Goal: Task Accomplishment & Management: Manage account settings

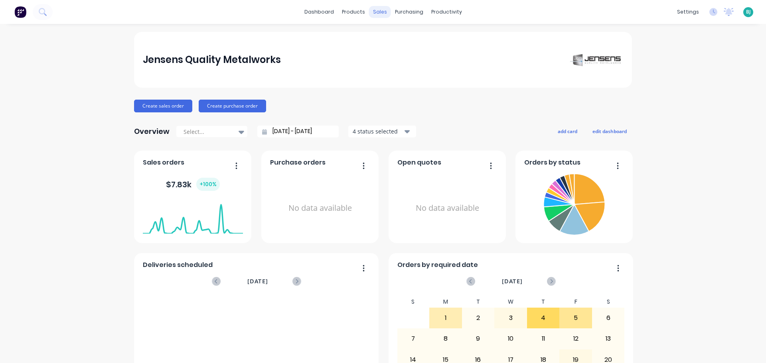
click at [380, 12] on div "sales" at bounding box center [380, 12] width 22 height 12
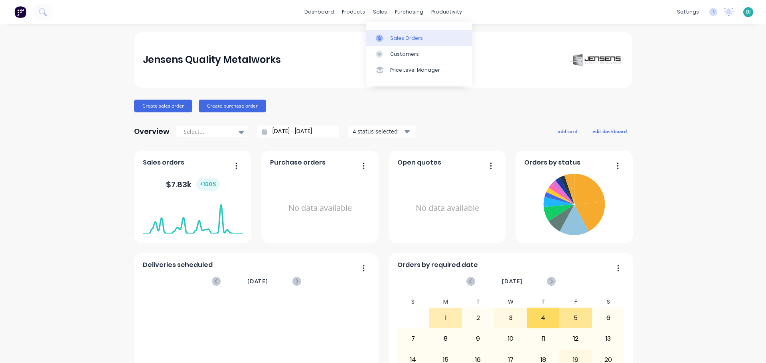
click at [394, 38] on div "Sales Orders" at bounding box center [406, 38] width 33 height 7
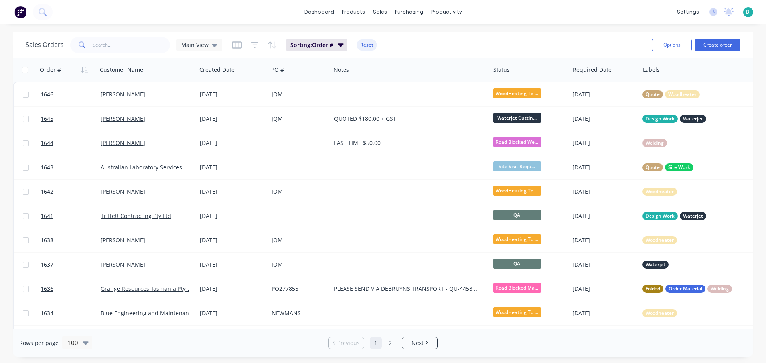
click at [746, 12] on span "BJ" at bounding box center [748, 11] width 5 height 7
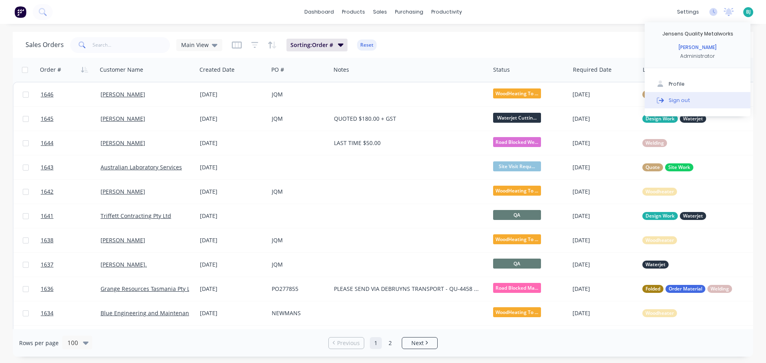
click at [727, 97] on button "Sign out" at bounding box center [697, 100] width 106 height 16
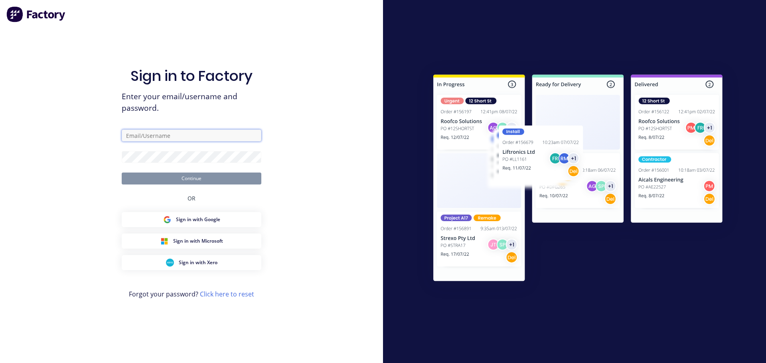
type input "[EMAIL_ADDRESS][DOMAIN_NAME]"
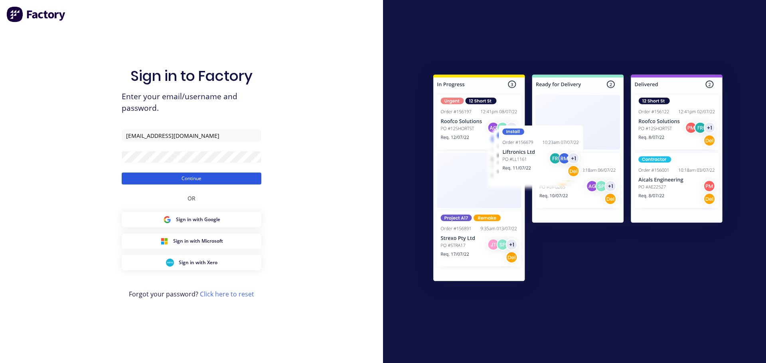
click at [245, 178] on button "Continue" at bounding box center [192, 179] width 140 height 12
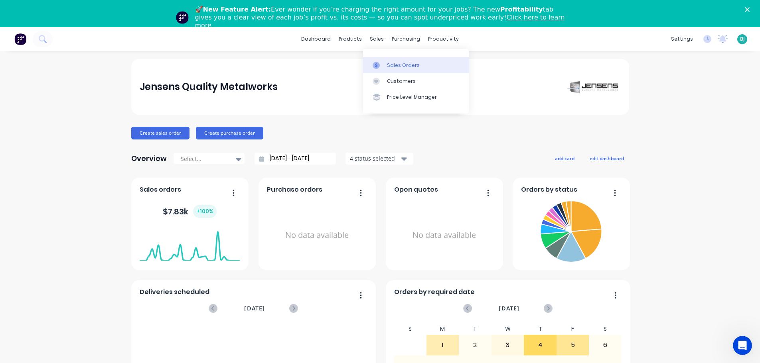
click at [390, 63] on div "Sales Orders" at bounding box center [403, 65] width 33 height 7
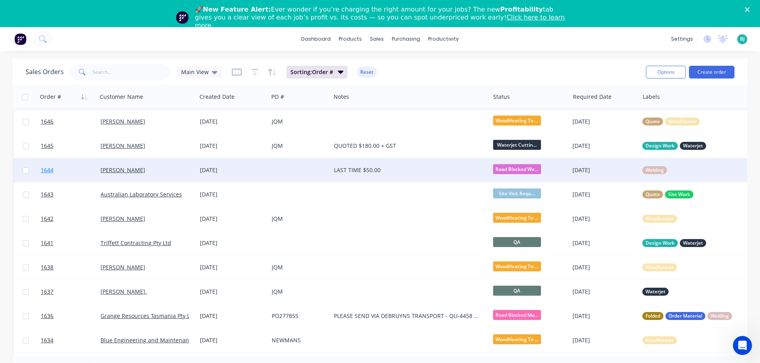
click at [79, 171] on link "1644" at bounding box center [71, 170] width 60 height 24
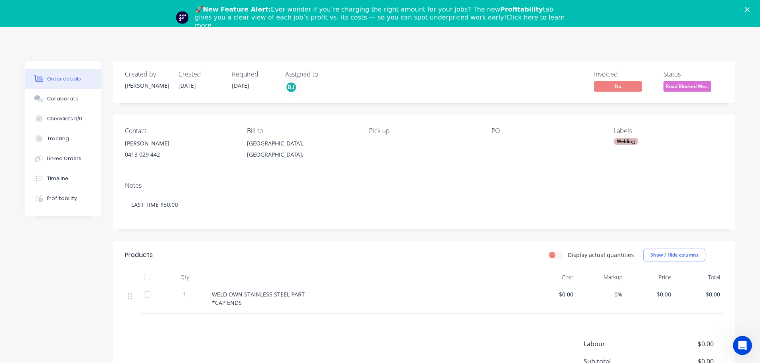
click at [753, 10] on div "Close" at bounding box center [749, 9] width 8 height 5
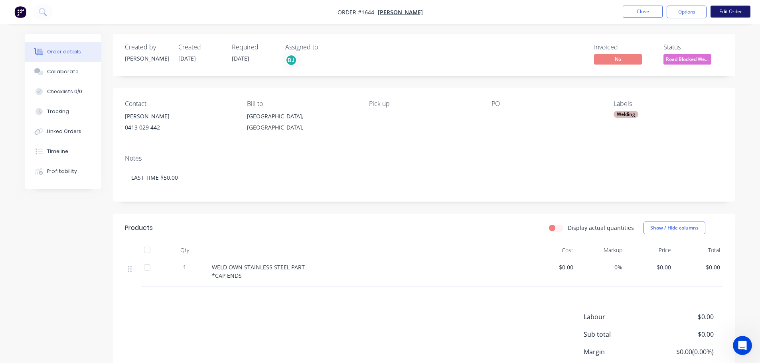
click at [737, 11] on button "Edit Order" at bounding box center [730, 12] width 40 height 12
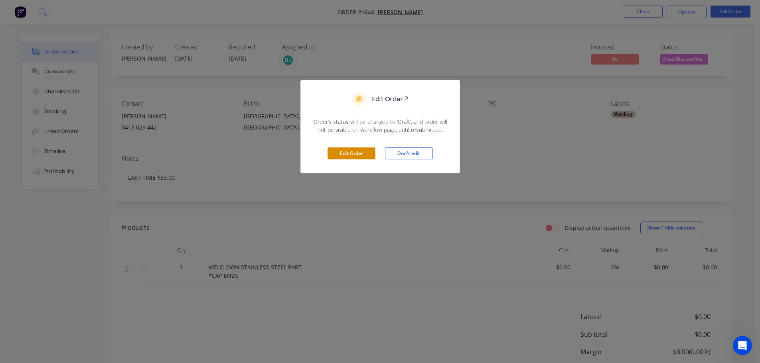
click at [356, 153] on button "Edit Order" at bounding box center [351, 154] width 48 height 12
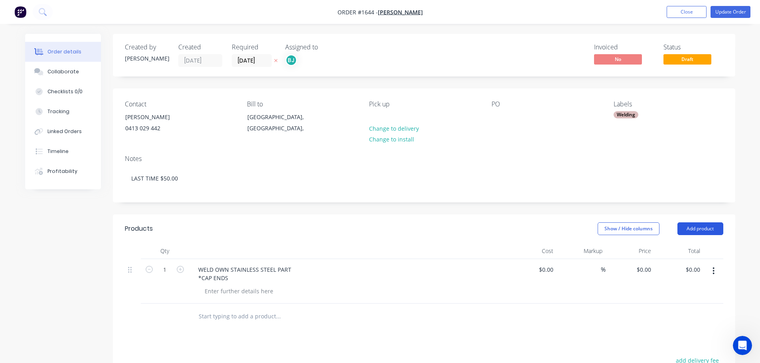
click at [698, 231] on button "Add product" at bounding box center [700, 229] width 46 height 13
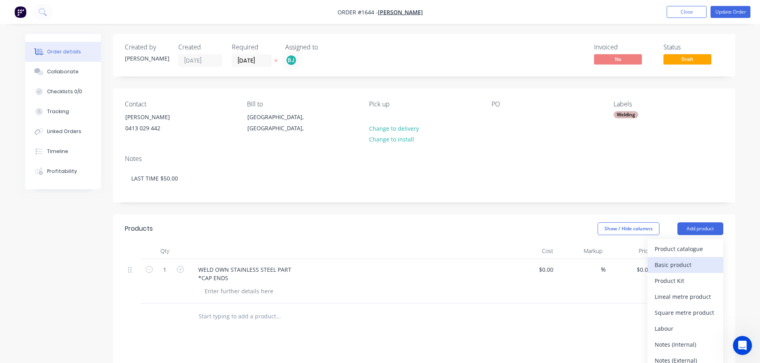
click at [694, 267] on div "Basic product" at bounding box center [684, 265] width 61 height 12
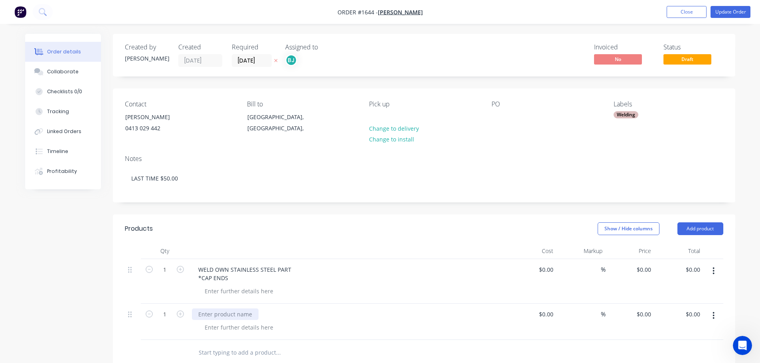
click at [205, 316] on div at bounding box center [225, 315] width 67 height 12
click at [250, 315] on div "Weld up hole in SS Part supplied" at bounding box center [242, 315] width 100 height 12
click at [268, 290] on div at bounding box center [238, 292] width 81 height 12
click at [250, 293] on div at bounding box center [238, 292] width 81 height 12
drag, startPoint x: 218, startPoint y: 218, endPoint x: 290, endPoint y: 249, distance: 78.4
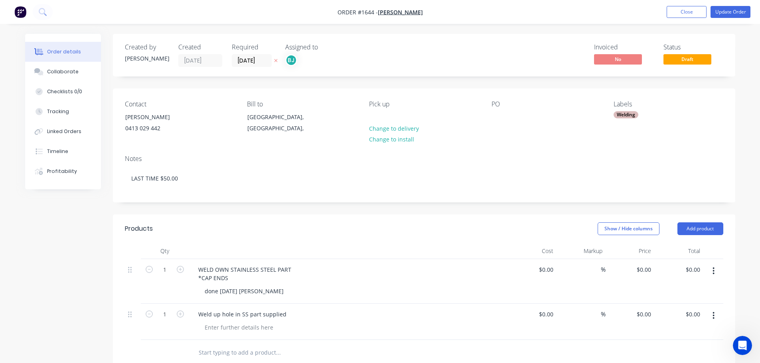
click at [218, 219] on header "Products Show / Hide columns Add product" at bounding box center [424, 229] width 622 height 29
click at [726, 10] on button "Update Order" at bounding box center [730, 12] width 40 height 12
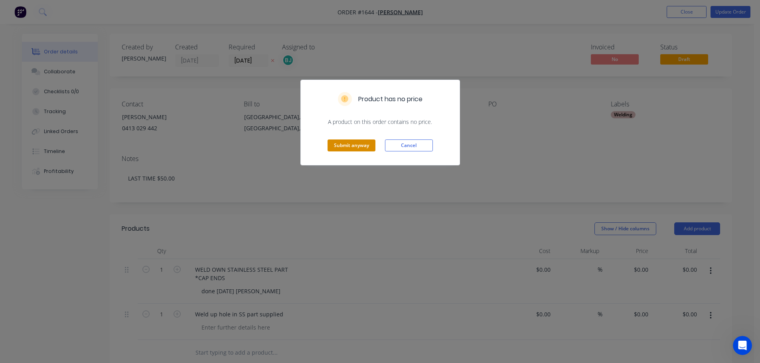
click at [351, 149] on button "Submit anyway" at bounding box center [351, 146] width 48 height 12
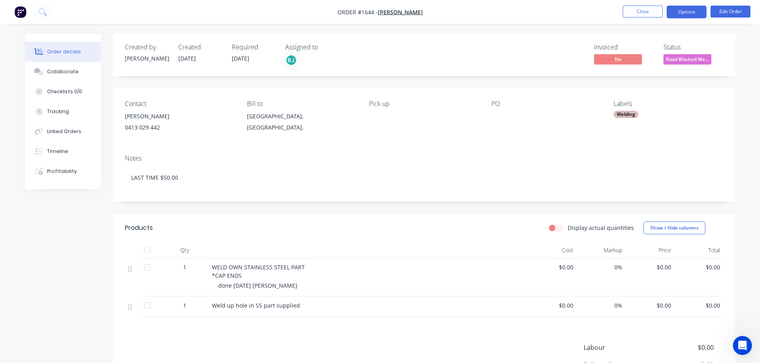
click at [684, 13] on button "Options" at bounding box center [686, 12] width 40 height 13
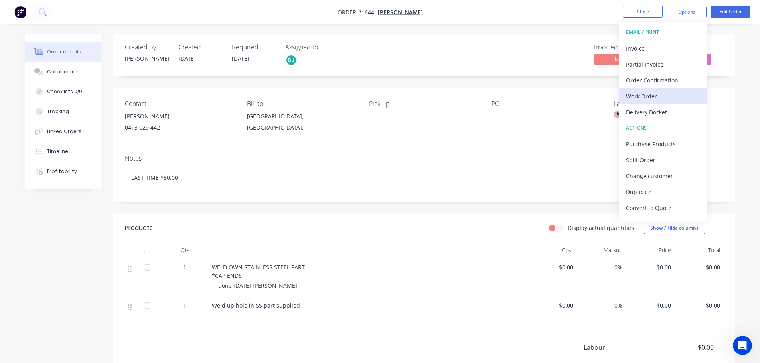
click at [649, 97] on div "Work Order" at bounding box center [662, 97] width 73 height 12
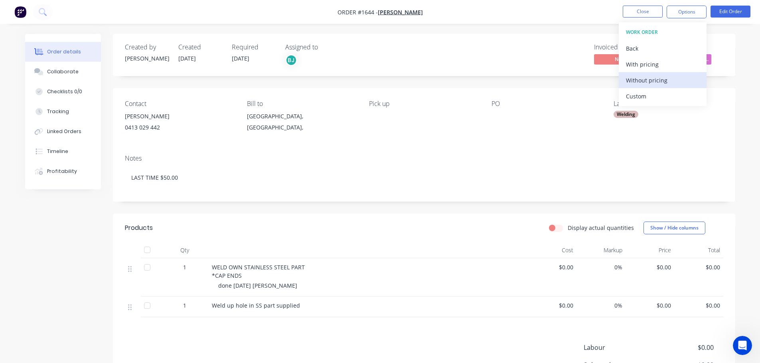
click at [656, 84] on div "Without pricing" at bounding box center [662, 81] width 73 height 12
click at [79, 246] on div "Created by [PERSON_NAME] Created [DATE] Required [DATE] Assigned to BJ Invoiced…" at bounding box center [380, 247] width 710 height 426
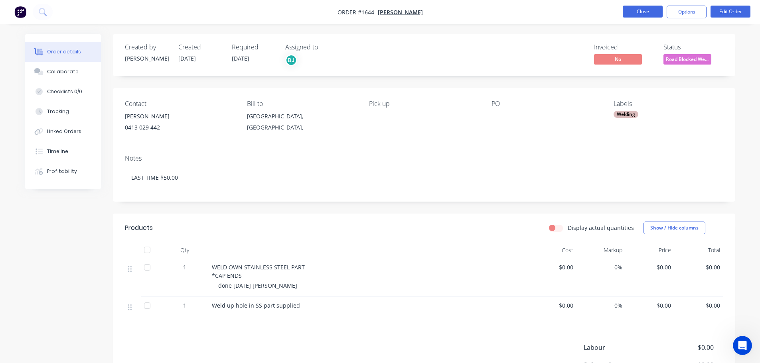
click at [642, 12] on button "Close" at bounding box center [643, 12] width 40 height 12
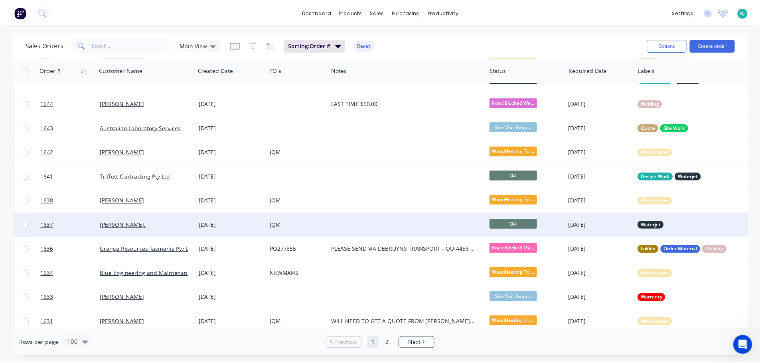
scroll to position [80, 0]
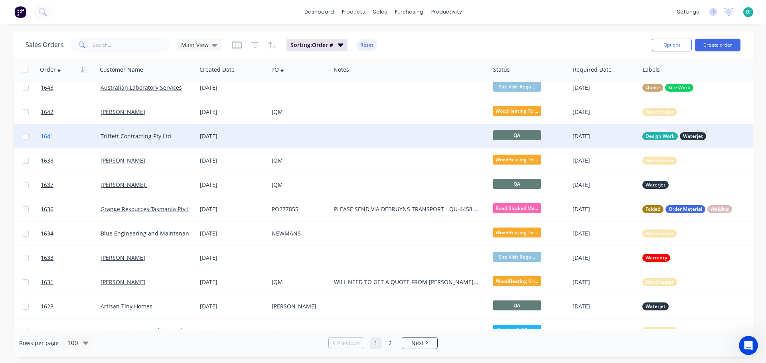
click at [82, 139] on link "1641" at bounding box center [71, 136] width 60 height 24
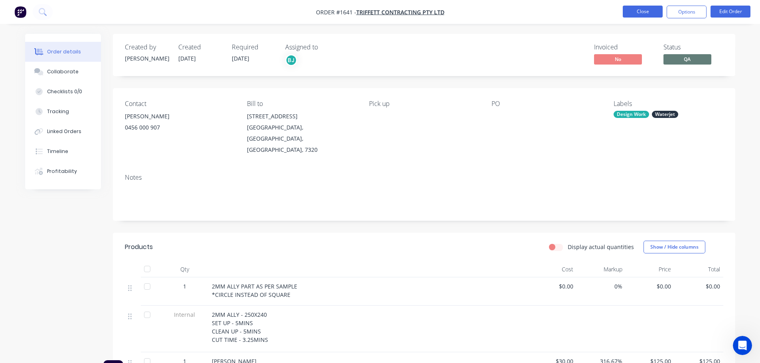
click at [647, 15] on button "Close" at bounding box center [643, 12] width 40 height 12
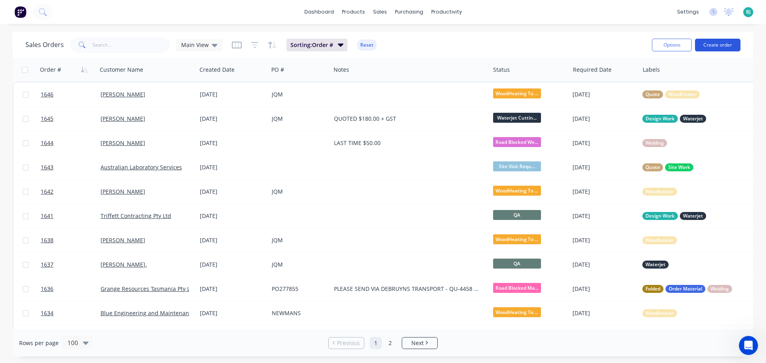
click at [707, 43] on button "Create order" at bounding box center [717, 45] width 45 height 13
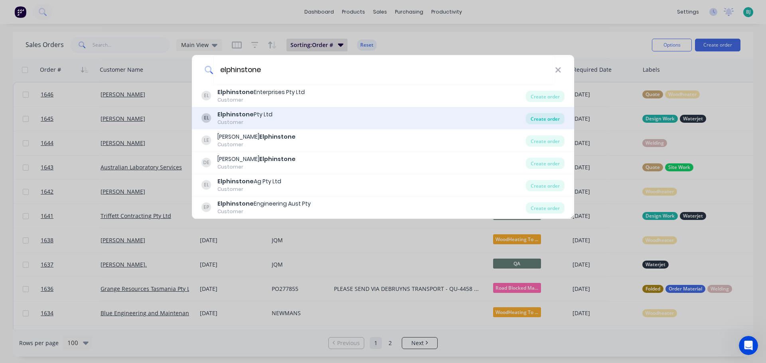
type input "elphinstone"
click at [536, 117] on div "Create order" at bounding box center [545, 118] width 39 height 11
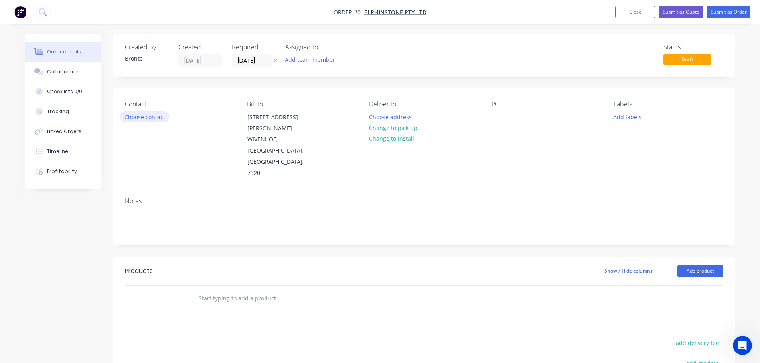
click at [148, 117] on button "Choose contact" at bounding box center [144, 116] width 49 height 11
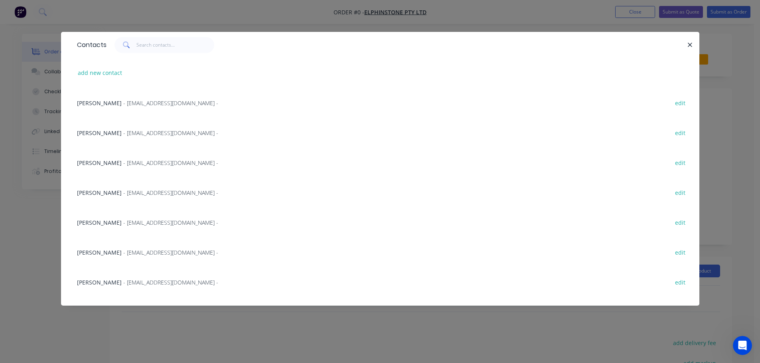
click at [130, 227] on div "[PERSON_NAME] - [EMAIL_ADDRESS][DOMAIN_NAME] -" at bounding box center [147, 223] width 141 height 8
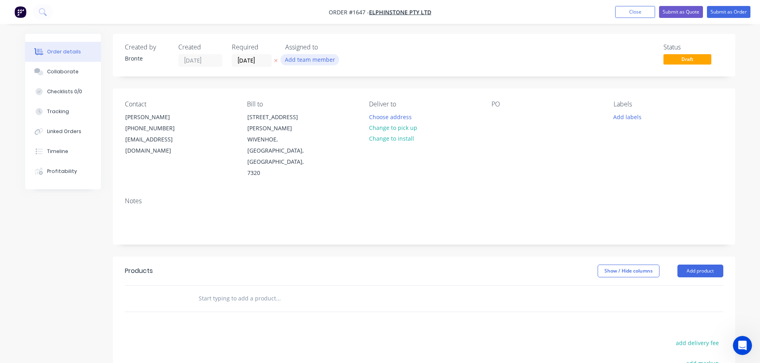
click at [317, 55] on button "Add team member" at bounding box center [309, 59] width 59 height 11
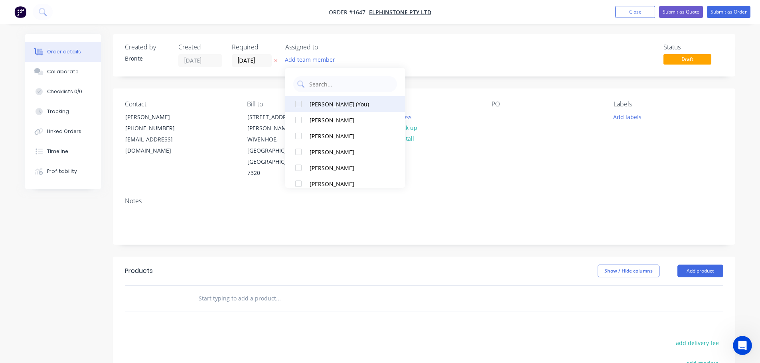
click at [298, 104] on div at bounding box center [298, 104] width 16 height 16
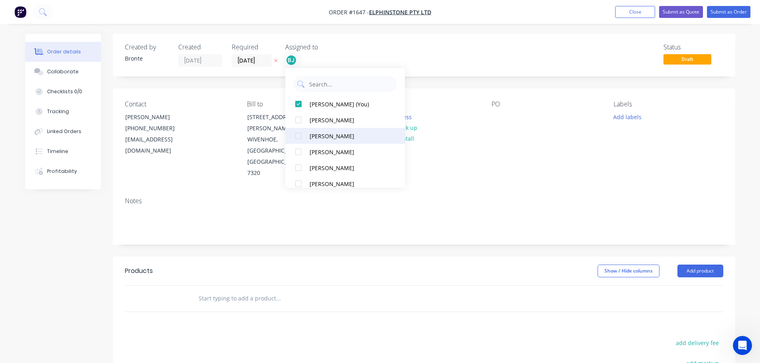
click at [298, 152] on div at bounding box center [298, 152] width 16 height 16
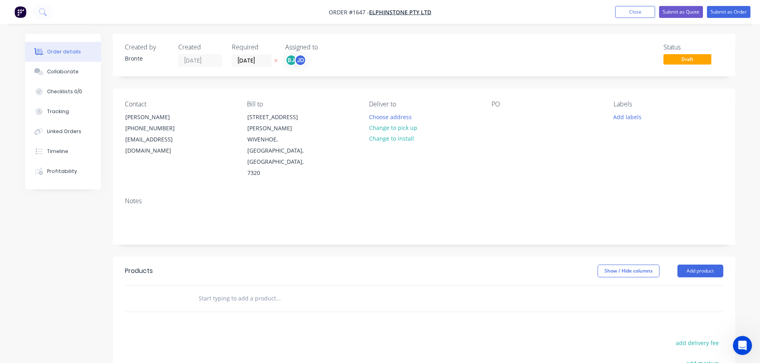
click at [462, 64] on div "Status Draft" at bounding box center [544, 55] width 358 height 24
click at [402, 120] on button "Choose address" at bounding box center [389, 116] width 51 height 11
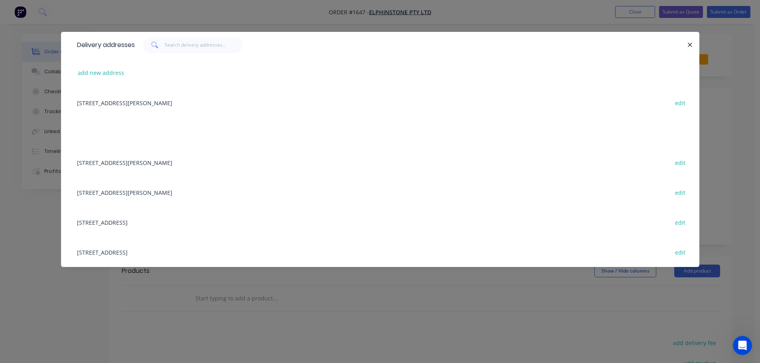
click at [185, 164] on div "[STREET_ADDRESS][PERSON_NAME] edit" at bounding box center [380, 163] width 614 height 30
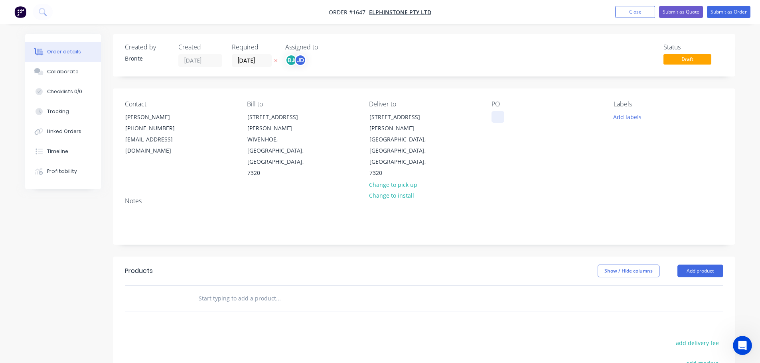
click at [502, 119] on div at bounding box center [497, 117] width 13 height 12
click at [625, 119] on button "Add labels" at bounding box center [627, 116] width 37 height 11
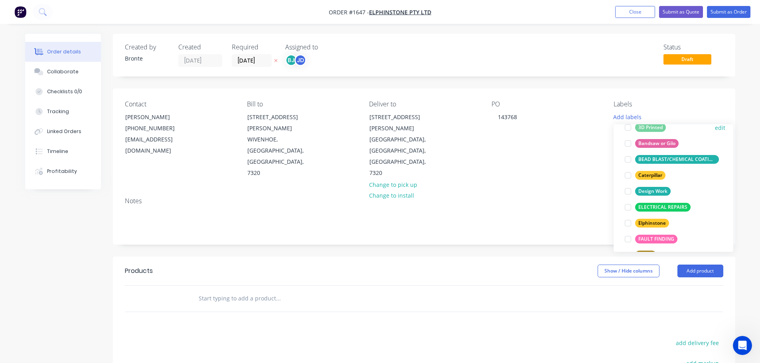
scroll to position [80, 0]
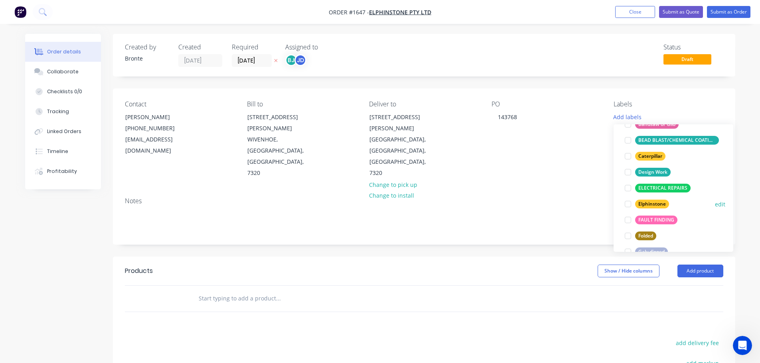
click at [628, 205] on div at bounding box center [628, 204] width 16 height 16
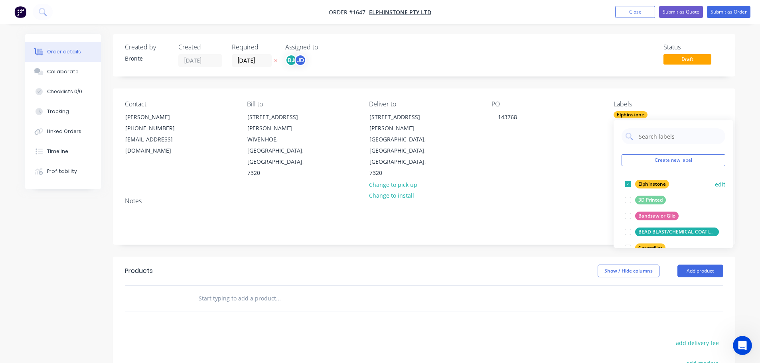
scroll to position [40, 0]
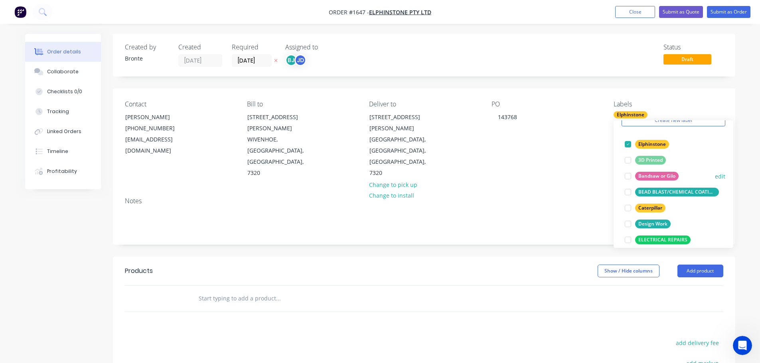
click at [630, 177] on div at bounding box center [628, 176] width 16 height 16
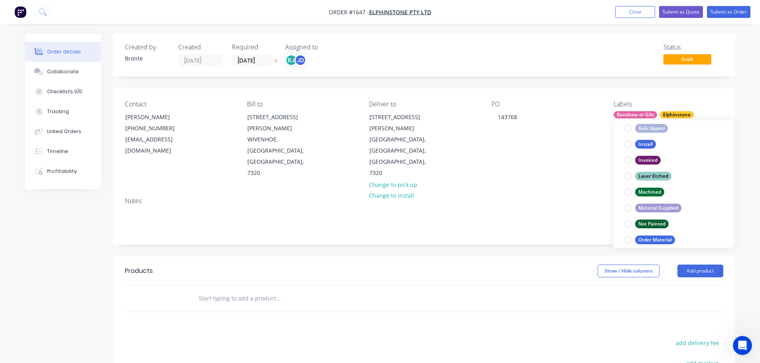
scroll to position [239, 0]
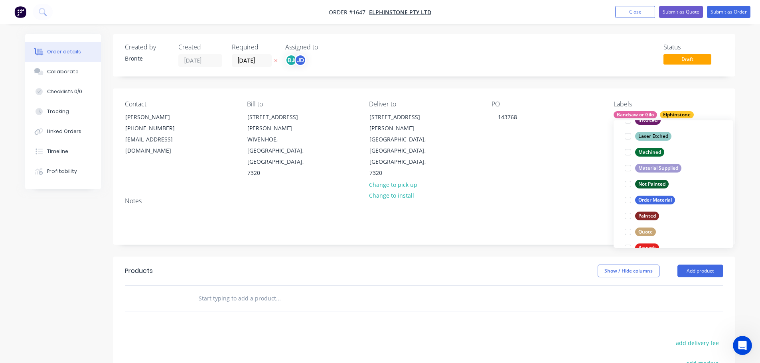
click at [746, 231] on div "Order details Collaborate Checklists 0/0 Tracking Linked Orders Timeline Profit…" at bounding box center [380, 258] width 760 height 516
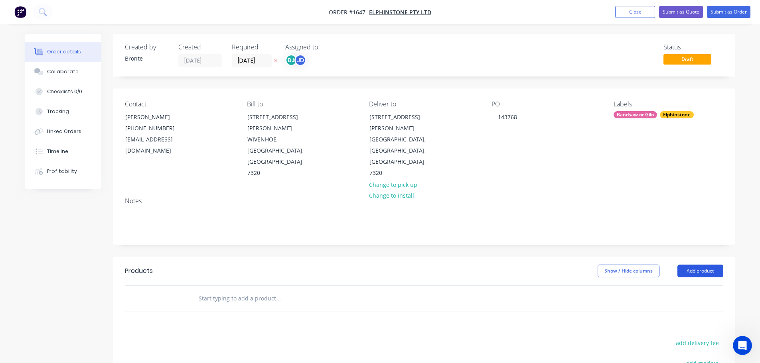
click at [711, 265] on button "Add product" at bounding box center [700, 271] width 46 height 13
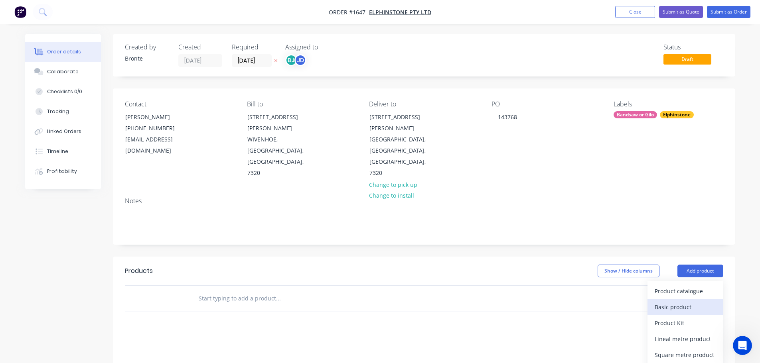
click at [693, 301] on div "Basic product" at bounding box center [684, 307] width 61 height 12
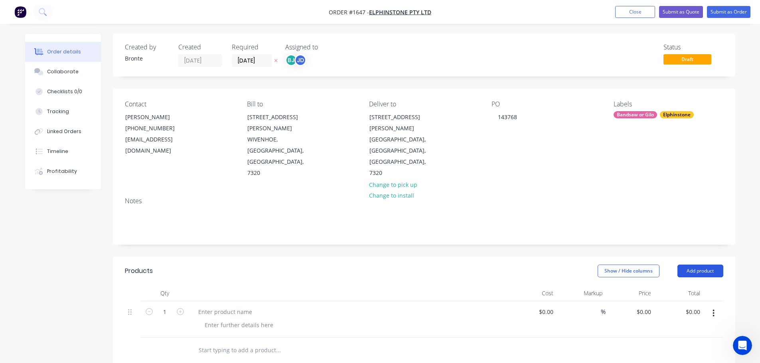
click at [709, 265] on button "Add product" at bounding box center [700, 271] width 46 height 13
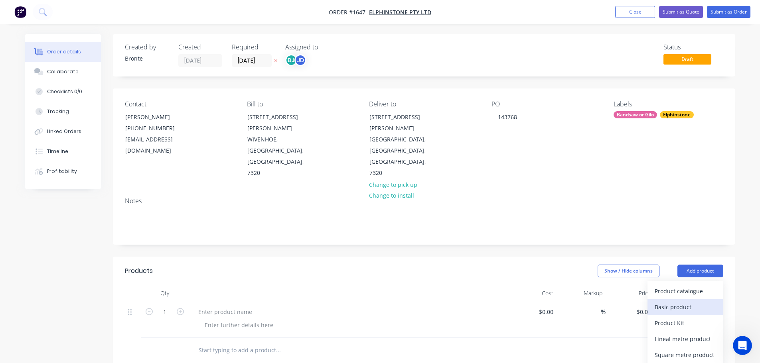
click at [694, 301] on div "Basic product" at bounding box center [684, 307] width 61 height 12
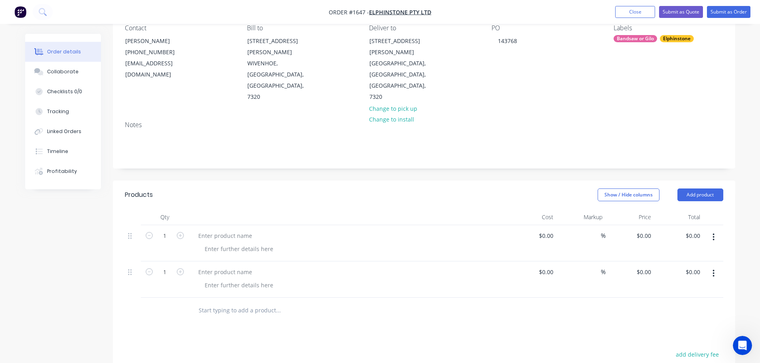
scroll to position [80, 0]
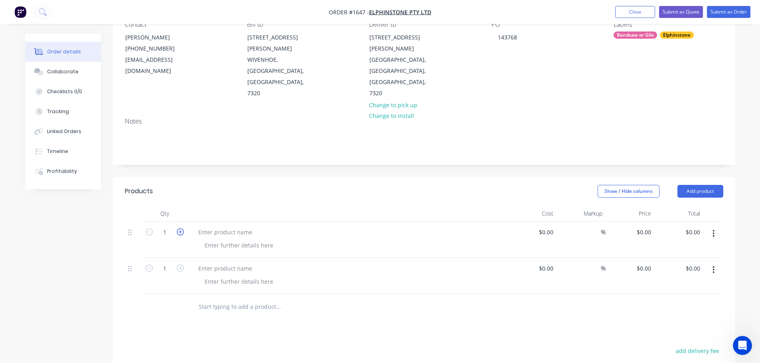
click at [180, 229] on icon "button" at bounding box center [180, 232] width 7 height 7
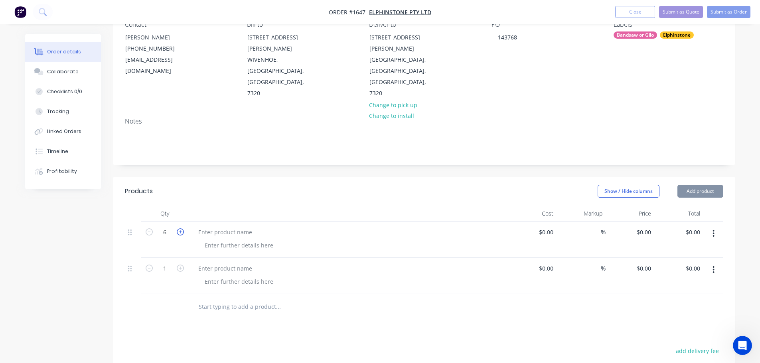
click at [180, 229] on icon "button" at bounding box center [180, 232] width 7 height 7
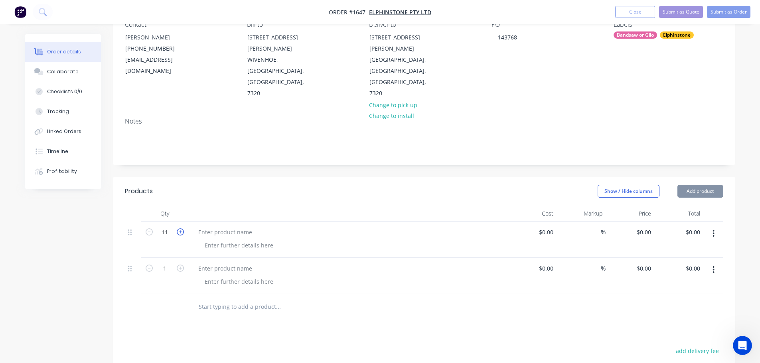
click at [180, 229] on icon "button" at bounding box center [180, 232] width 7 height 7
type input "15"
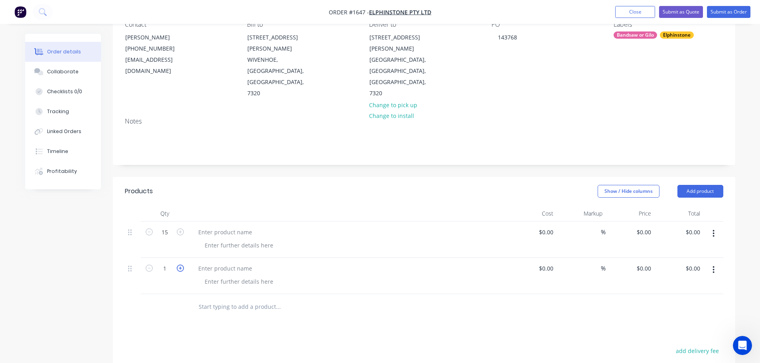
click at [180, 265] on icon "button" at bounding box center [180, 268] width 7 height 7
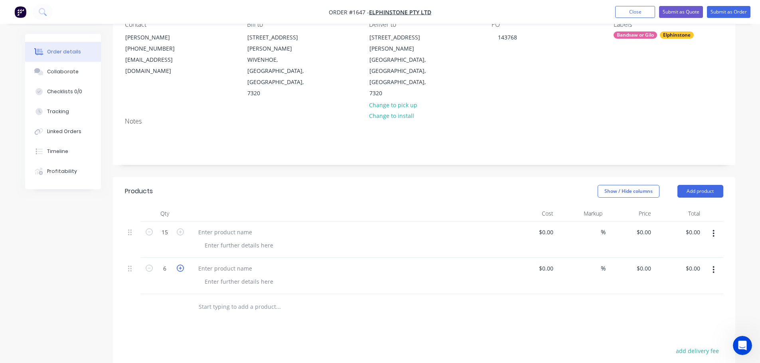
click at [180, 265] on icon "button" at bounding box center [180, 268] width 7 height 7
drag, startPoint x: 151, startPoint y: 234, endPoint x: 204, endPoint y: 214, distance: 57.0
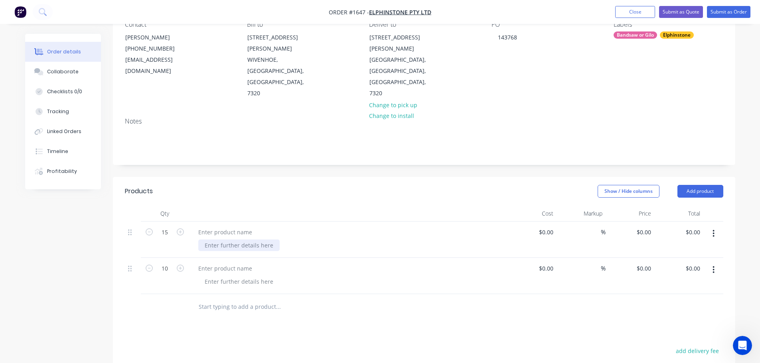
click at [151, 265] on icon "button" at bounding box center [149, 268] width 7 height 7
type input "9"
click at [217, 227] on div at bounding box center [225, 233] width 67 height 12
click at [220, 263] on div at bounding box center [225, 269] width 67 height 12
click at [221, 263] on div at bounding box center [225, 269] width 67 height 12
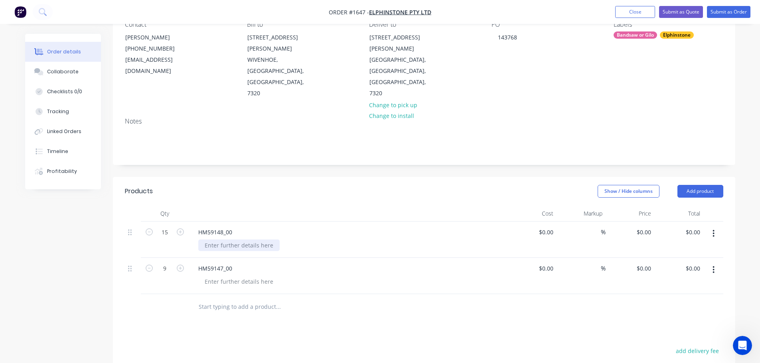
click at [229, 240] on div at bounding box center [238, 246] width 81 height 12
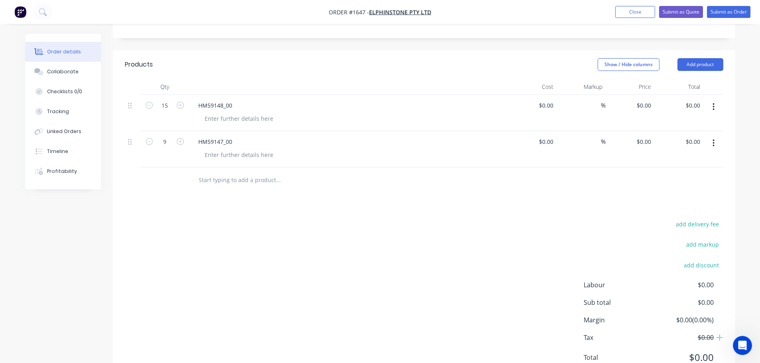
click at [231, 95] on div "HM59148_00" at bounding box center [348, 113] width 319 height 36
click at [234, 113] on div at bounding box center [238, 119] width 81 height 12
drag, startPoint x: 286, startPoint y: 83, endPoint x: 196, endPoint y: 92, distance: 91.0
click at [196, 95] on div "HM59148_00 0.95mm SS Tube 90mm length" at bounding box center [348, 113] width 319 height 36
copy div "0.95mm SS Tube 90mm length"
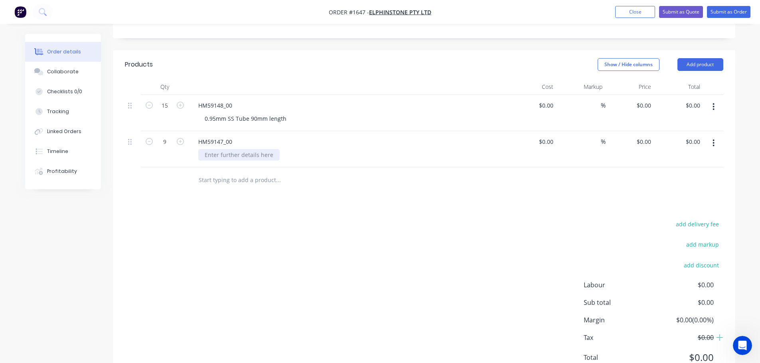
click at [221, 149] on div at bounding box center [238, 155] width 81 height 12
paste div
click at [254, 149] on div "0.95mm SS Tube 90mm length" at bounding box center [245, 155] width 95 height 12
click at [350, 248] on div "add delivery fee add markup add discount Labour $0.00 Sub total $0.00 Margin $0…" at bounding box center [424, 296] width 598 height 154
click at [70, 71] on div "Collaborate" at bounding box center [63, 71] width 32 height 7
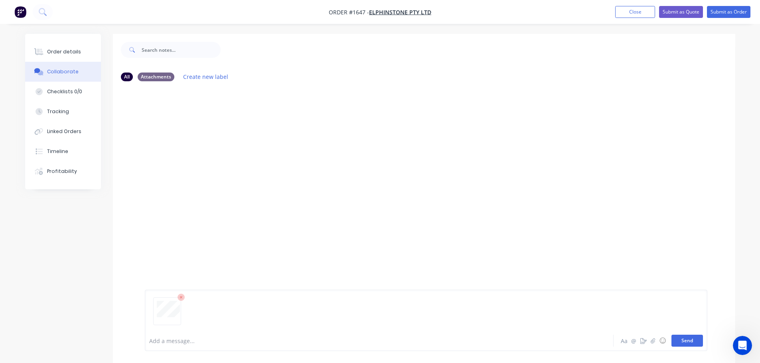
click at [698, 345] on button "Send" at bounding box center [687, 341] width 32 height 12
click at [69, 51] on div "Order details" at bounding box center [64, 51] width 34 height 7
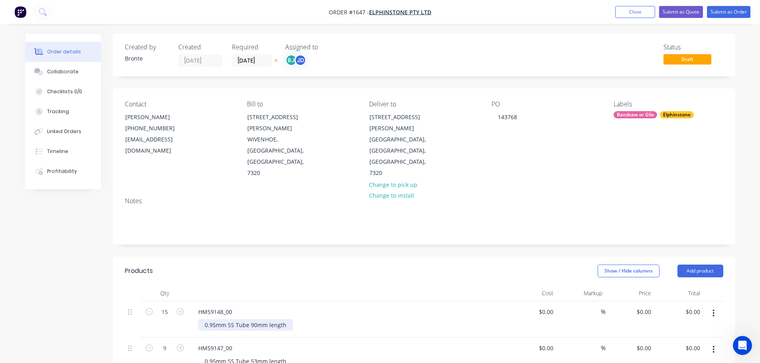
click at [255, 319] on div "0.95mm SS Tube 90mm length" at bounding box center [245, 325] width 95 height 12
click at [251, 319] on div "0.95mm SS Tube 90mm length" at bounding box center [245, 325] width 95 height 12
click at [71, 286] on div "Created by Bronte Created [DATE] Required [DATE] Assigned to BJ JD Status Draft…" at bounding box center [380, 318] width 710 height 569
click at [71, 73] on div "Collaborate" at bounding box center [63, 71] width 32 height 7
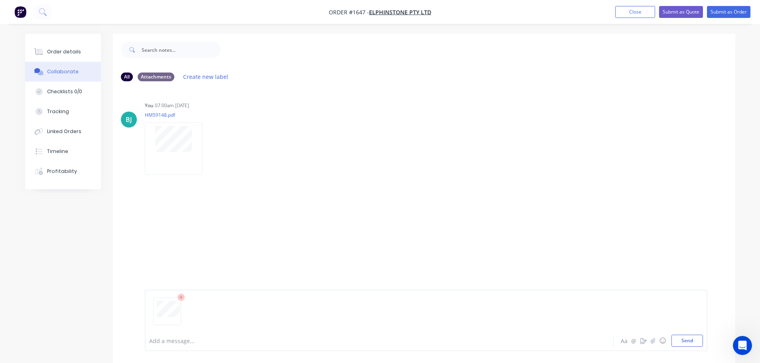
click at [688, 348] on div "Add a message... Aa @ ☺ Send" at bounding box center [426, 320] width 562 height 61
click at [688, 341] on button "Send" at bounding box center [687, 341] width 32 height 12
click at [55, 45] on button "Order details" at bounding box center [63, 52] width 76 height 20
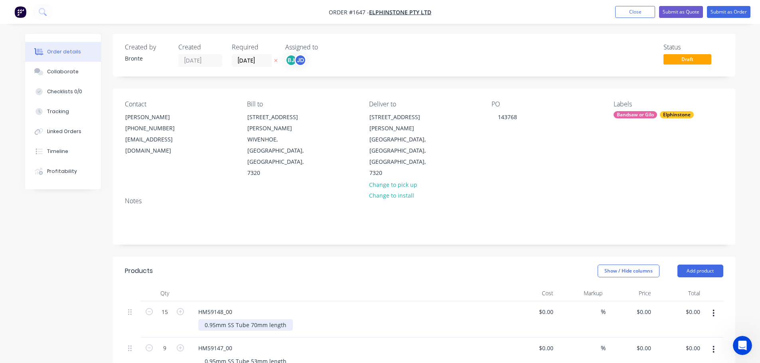
click at [215, 319] on div "0.95mm SS Tube 70mm length" at bounding box center [245, 325] width 95 height 12
click at [250, 265] on div "Products" at bounding box center [188, 271] width 127 height 13
click at [216, 356] on div "0.95mm SS Tube 53mm length" at bounding box center [245, 362] width 95 height 12
click at [301, 257] on header "Products Show / Hide columns Add product" at bounding box center [424, 271] width 622 height 29
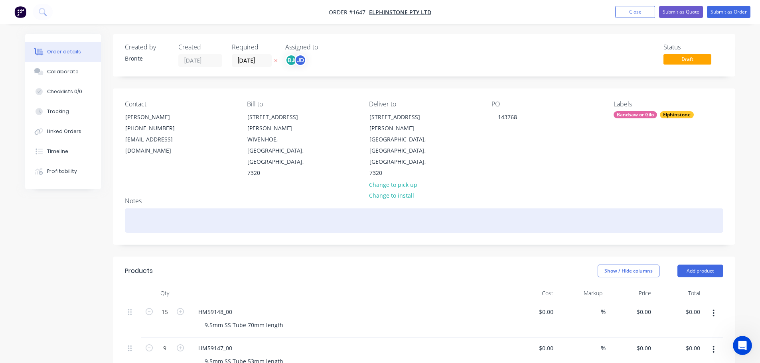
click at [185, 209] on div at bounding box center [424, 221] width 598 height 24
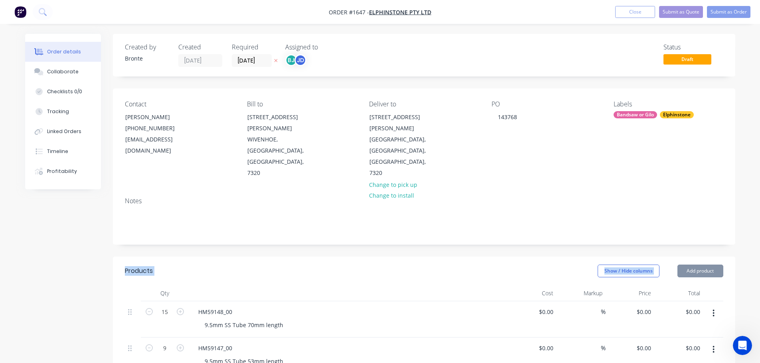
click at [58, 252] on div "Created by Bronte Created [DATE] Required [DATE] Assigned to BJ JD Status Draft…" at bounding box center [380, 318] width 710 height 569
click at [732, 10] on button "Submit as Order" at bounding box center [728, 12] width 43 height 12
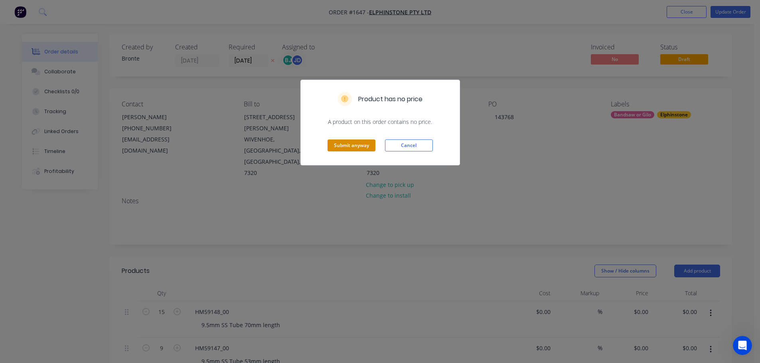
click at [357, 144] on button "Submit anyway" at bounding box center [351, 146] width 48 height 12
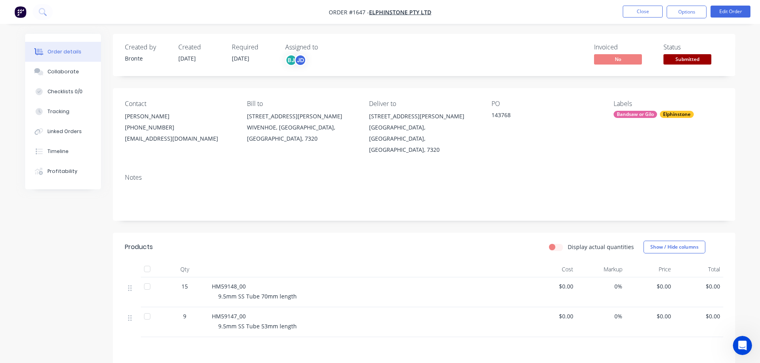
click at [707, 57] on span "Submitted" at bounding box center [687, 59] width 48 height 10
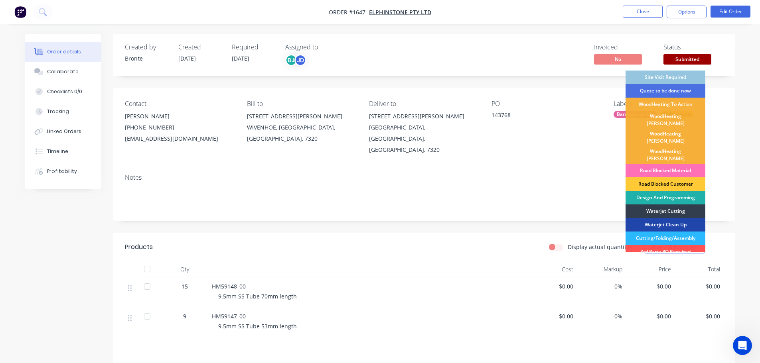
click at [684, 191] on div "Design And Programming" at bounding box center [665, 198] width 80 height 14
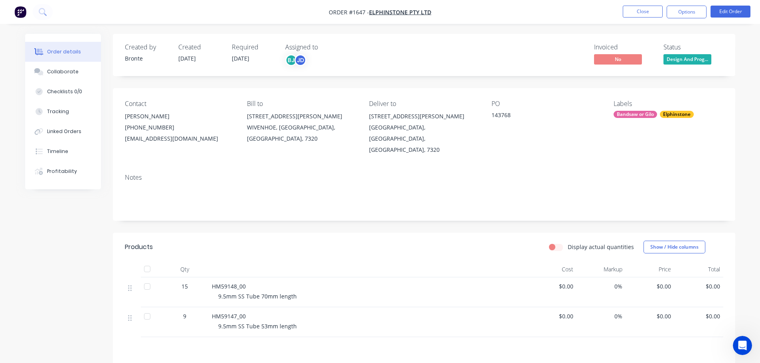
click at [692, 60] on span "Design And Prog..." at bounding box center [687, 59] width 48 height 10
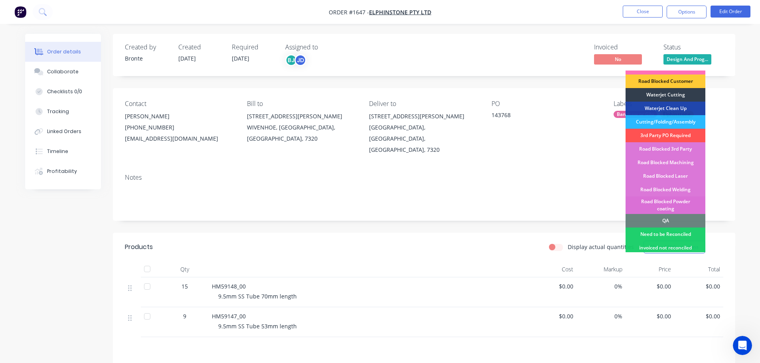
scroll to position [120, 0]
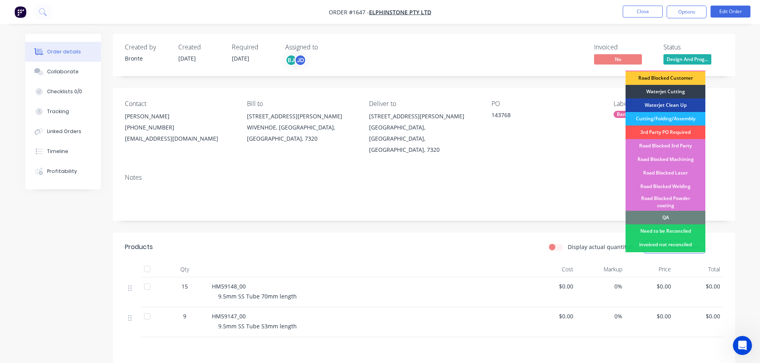
click at [681, 112] on div "Cutting/Folding/Assembly" at bounding box center [665, 119] width 80 height 14
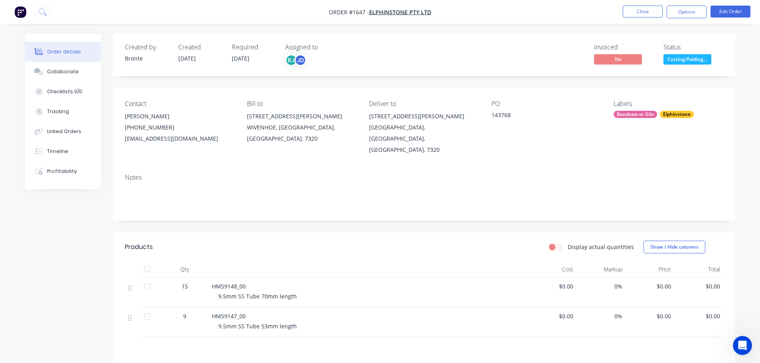
drag, startPoint x: 67, startPoint y: 75, endPoint x: 378, endPoint y: 72, distance: 310.3
click at [68, 74] on div "Collaborate" at bounding box center [63, 71] width 32 height 7
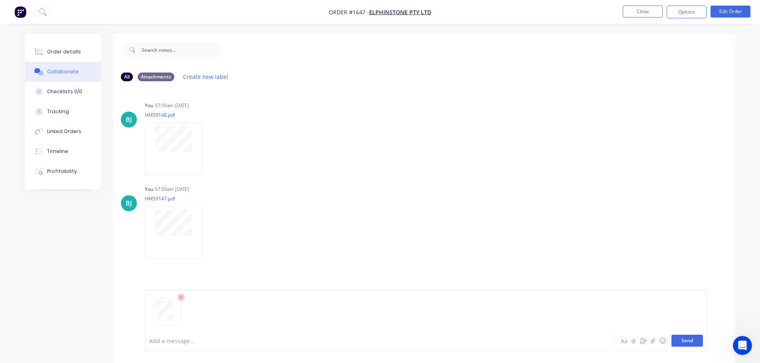
click at [686, 339] on button "Send" at bounding box center [687, 341] width 32 height 12
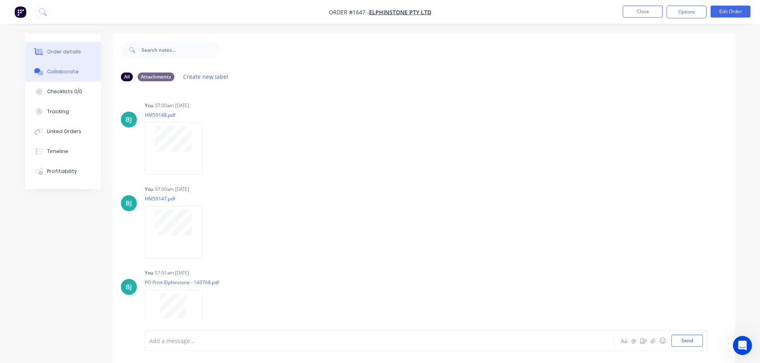
click at [78, 53] on div "Order details" at bounding box center [64, 51] width 34 height 7
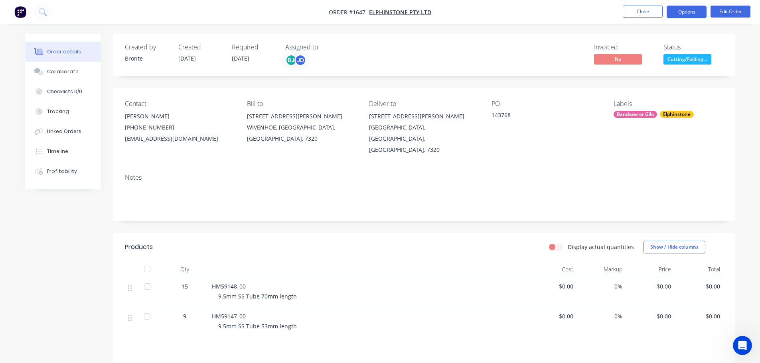
click at [696, 12] on button "Options" at bounding box center [686, 12] width 40 height 13
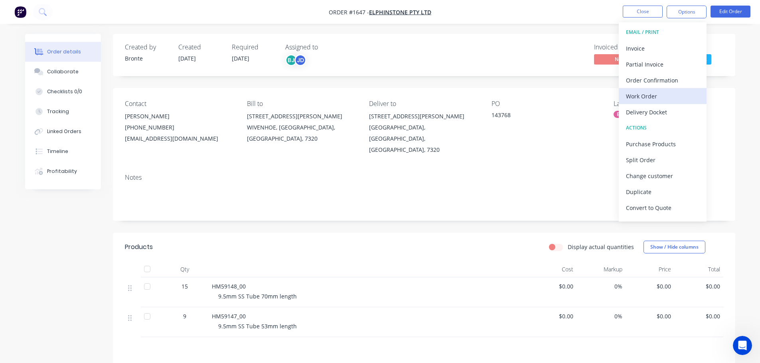
click at [654, 98] on div "Work Order" at bounding box center [662, 97] width 73 height 12
click at [656, 92] on div "Custom" at bounding box center [662, 97] width 73 height 12
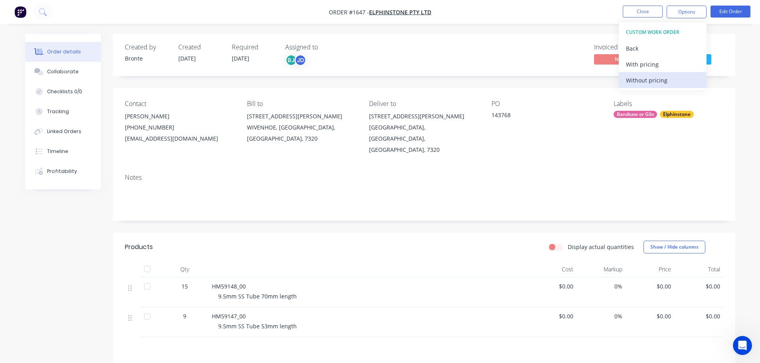
click at [666, 83] on div "Without pricing" at bounding box center [662, 81] width 73 height 12
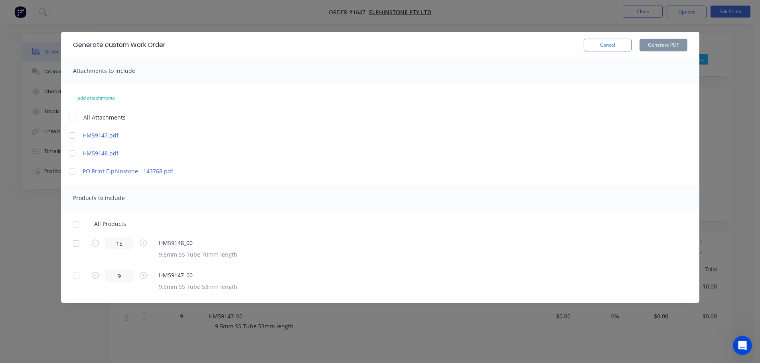
click at [73, 136] on div at bounding box center [72, 136] width 16 height 16
click at [72, 151] on div at bounding box center [72, 154] width 16 height 16
click at [77, 223] on div at bounding box center [76, 225] width 16 height 16
click at [665, 47] on button "Generate PDF" at bounding box center [663, 45] width 48 height 13
click at [613, 47] on button "Cancel" at bounding box center [607, 45] width 48 height 13
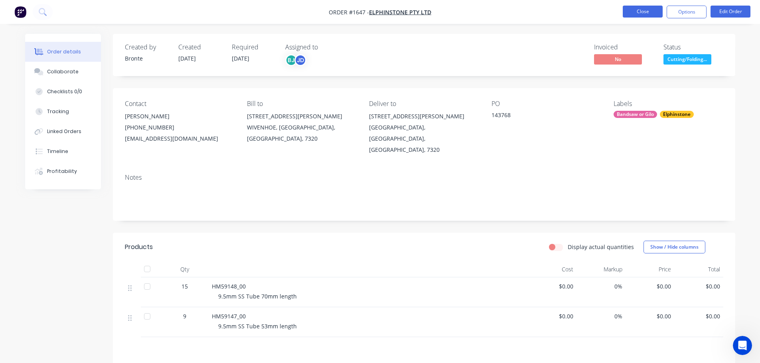
click at [650, 11] on button "Close" at bounding box center [643, 12] width 40 height 12
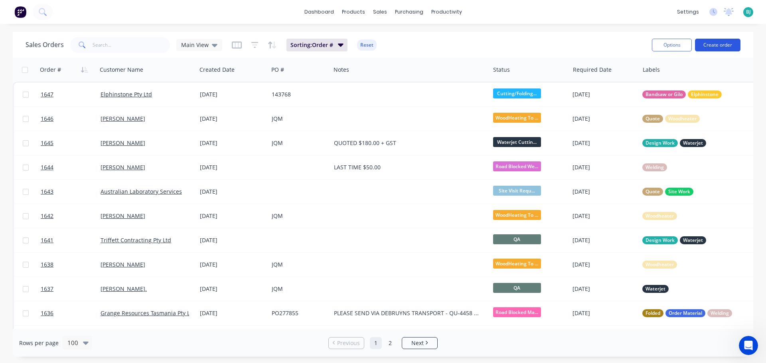
click at [726, 45] on button "Create order" at bounding box center [717, 45] width 45 height 13
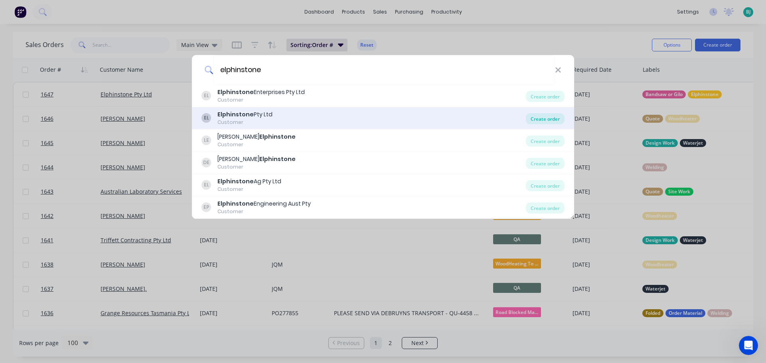
type input "elphinstone"
click at [538, 119] on div "Create order" at bounding box center [545, 118] width 39 height 11
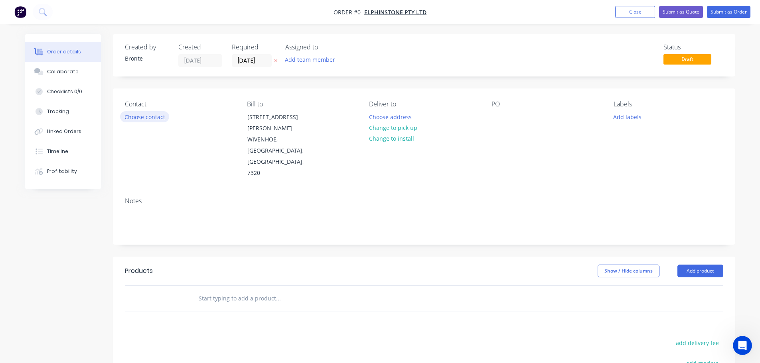
click at [155, 118] on button "Choose contact" at bounding box center [144, 116] width 49 height 11
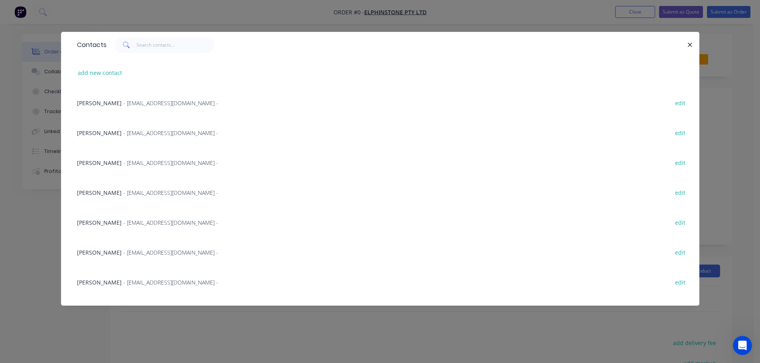
click at [124, 217] on div "[PERSON_NAME] - [EMAIL_ADDRESS][DOMAIN_NAME] - edit" at bounding box center [380, 222] width 614 height 30
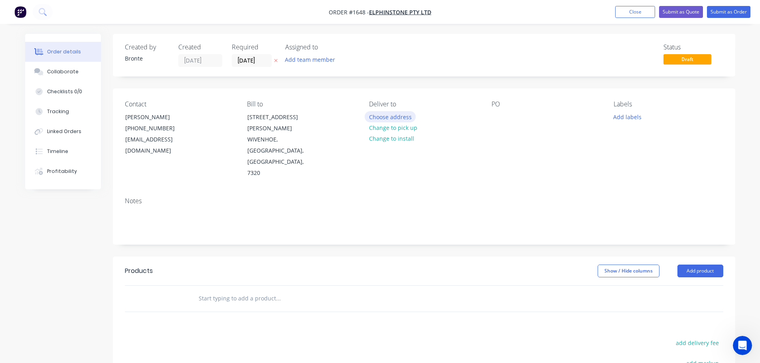
click at [403, 118] on button "Choose address" at bounding box center [389, 116] width 51 height 11
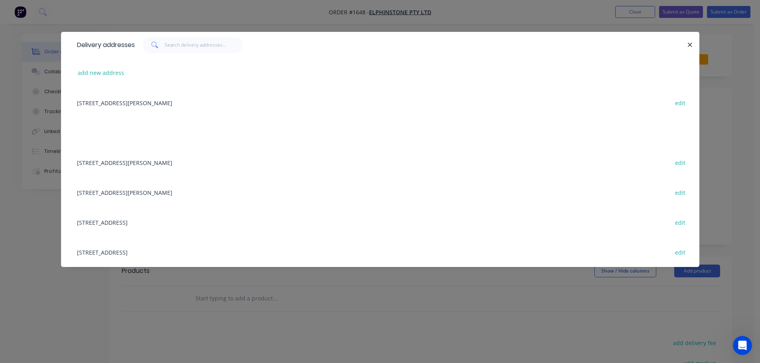
click at [164, 168] on div "[STREET_ADDRESS][PERSON_NAME] edit" at bounding box center [380, 163] width 614 height 30
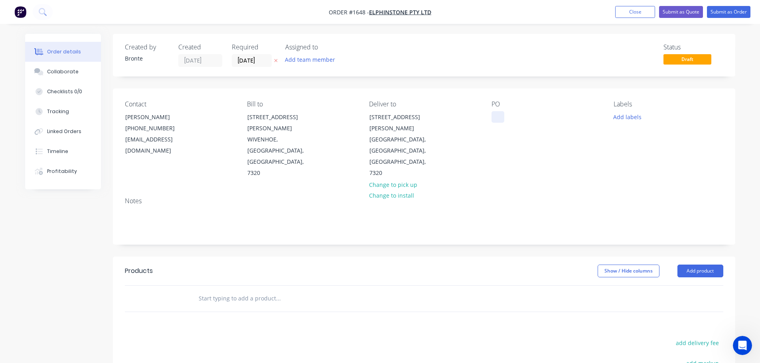
click at [494, 119] on div at bounding box center [497, 117] width 13 height 12
click at [266, 59] on input "[DATE]" at bounding box center [251, 61] width 39 height 12
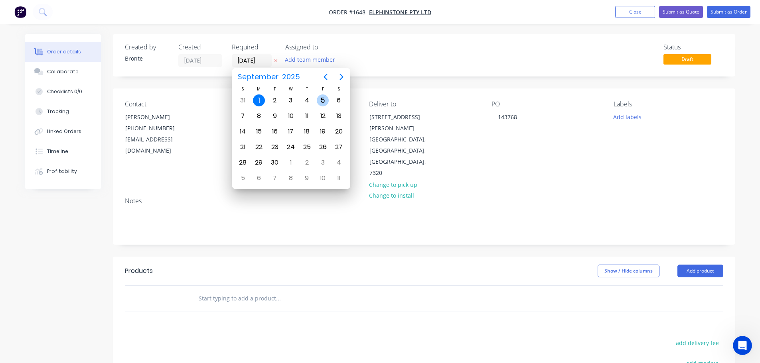
click at [321, 102] on div "5" at bounding box center [323, 101] width 12 height 12
type input "[DATE]"
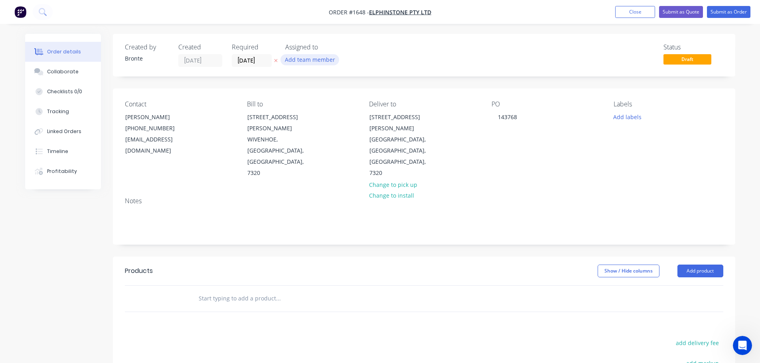
click at [315, 55] on button "Add team member" at bounding box center [309, 59] width 59 height 11
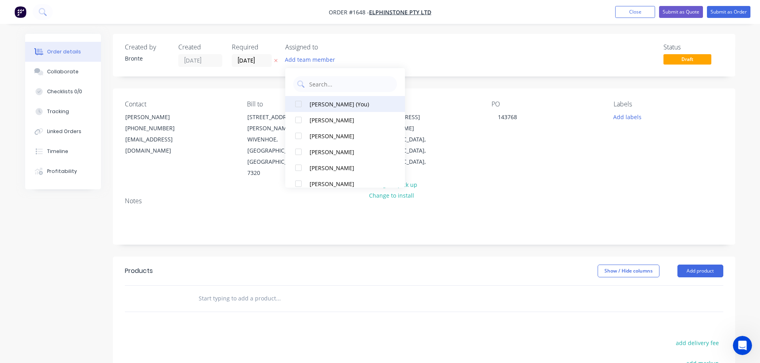
click at [298, 107] on div at bounding box center [298, 104] width 16 height 16
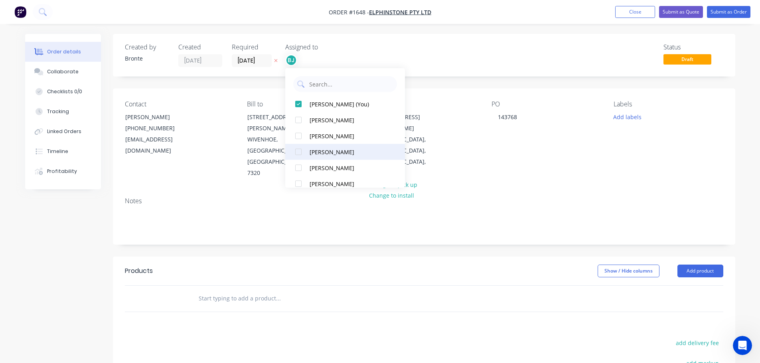
click at [300, 154] on div at bounding box center [298, 152] width 16 height 16
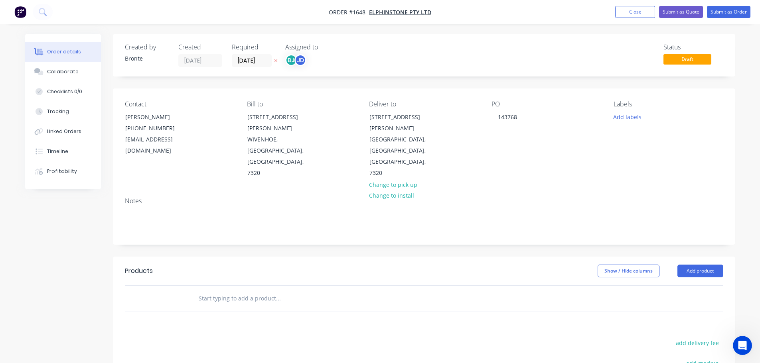
click at [477, 63] on div "Status Draft" at bounding box center [544, 55] width 358 height 24
click at [300, 56] on div "JD" at bounding box center [300, 60] width 12 height 12
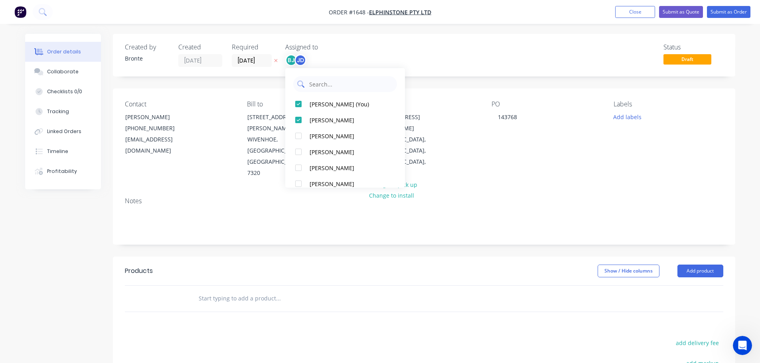
drag, startPoint x: 299, startPoint y: 117, endPoint x: 389, endPoint y: 86, distance: 95.7
click at [299, 118] on div at bounding box center [298, 120] width 16 height 16
click at [464, 48] on div "Status Draft" at bounding box center [544, 55] width 358 height 24
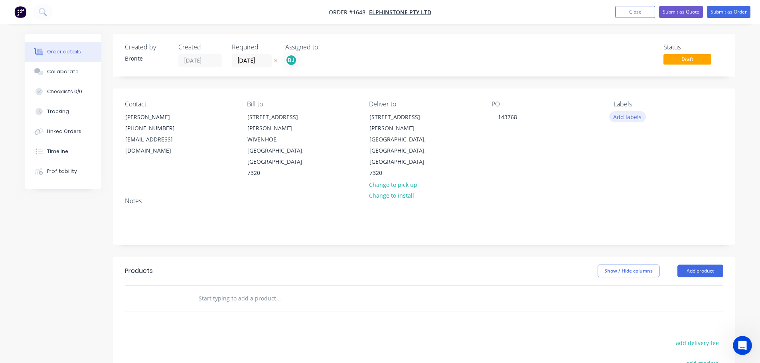
click at [630, 117] on button "Add labels" at bounding box center [627, 116] width 37 height 11
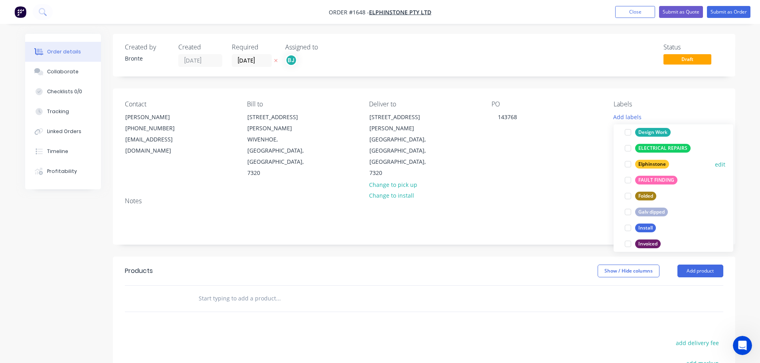
click at [628, 164] on div at bounding box center [628, 164] width 16 height 16
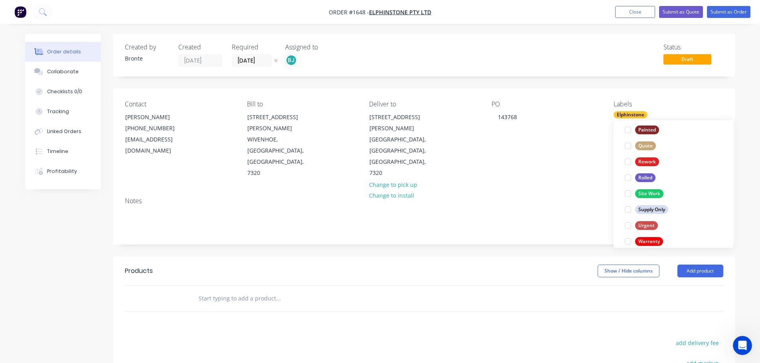
scroll to position [383, 0]
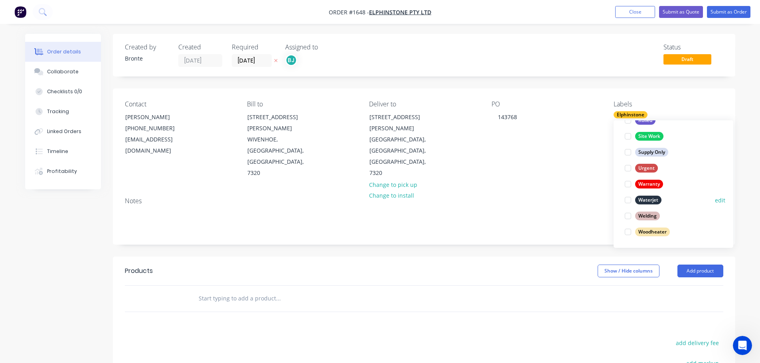
drag, startPoint x: 628, startPoint y: 201, endPoint x: 637, endPoint y: 194, distance: 11.3
click at [628, 201] on div at bounding box center [628, 200] width 16 height 16
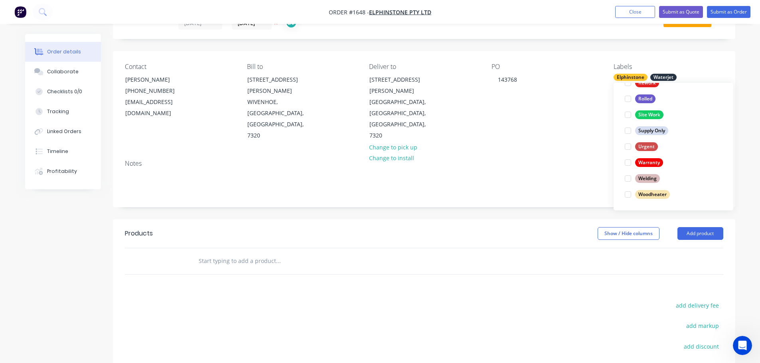
scroll to position [80, 0]
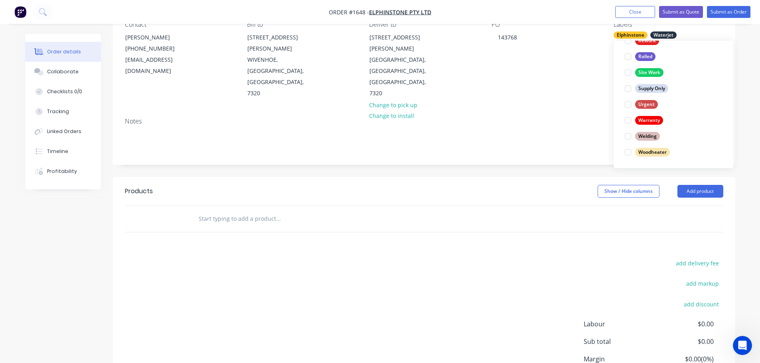
click at [744, 141] on div "Order details Collaborate Checklists 0/0 Tracking Linked Orders Timeline Profit…" at bounding box center [380, 178] width 760 height 516
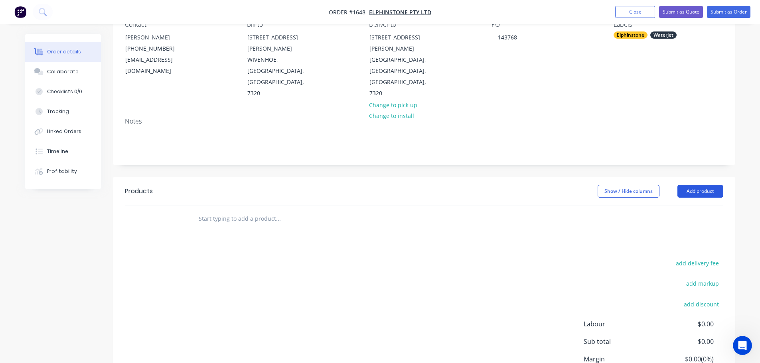
click at [700, 185] on button "Add product" at bounding box center [700, 191] width 46 height 13
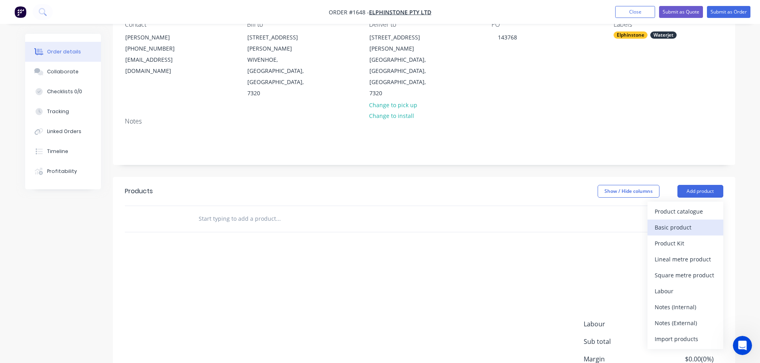
click at [683, 222] on div "Basic product" at bounding box center [684, 228] width 61 height 12
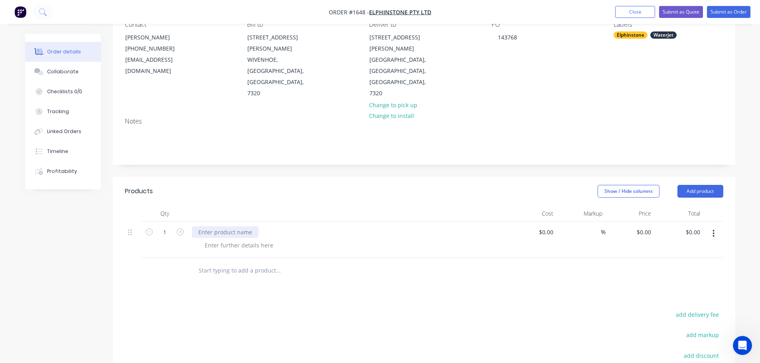
click at [219, 227] on div at bounding box center [225, 233] width 67 height 12
click at [226, 240] on div at bounding box center [238, 246] width 81 height 12
click at [229, 240] on div at bounding box center [238, 246] width 81 height 12
click at [282, 185] on div "Show / Hide columns Add product" at bounding box center [487, 191] width 471 height 13
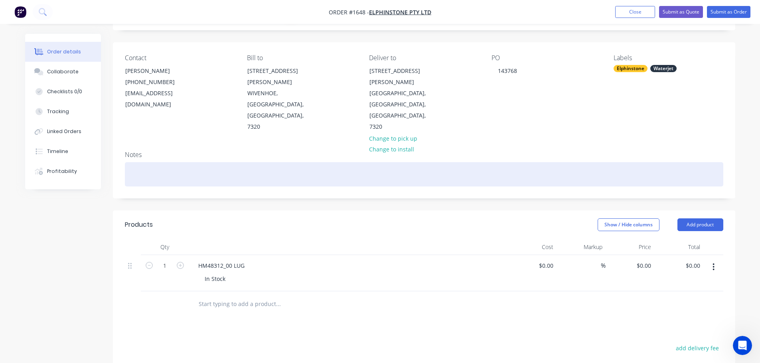
scroll to position [0, 0]
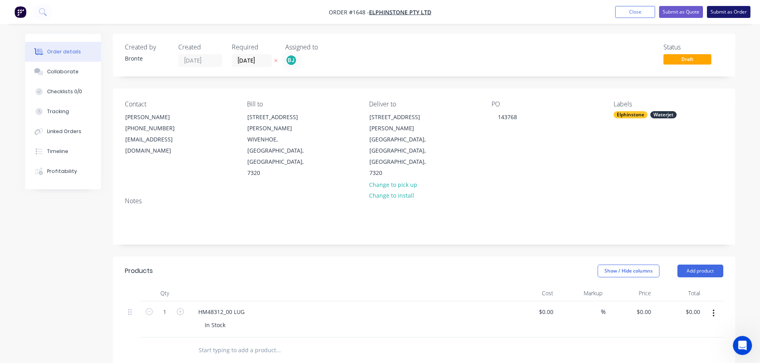
click at [731, 6] on button "Submit as Order" at bounding box center [728, 12] width 43 height 12
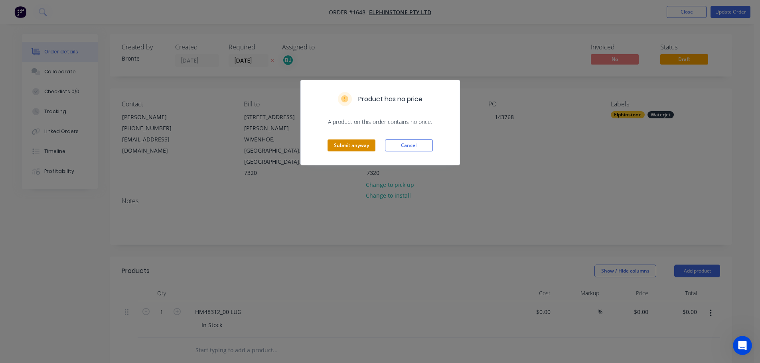
click at [360, 150] on button "Submit anyway" at bounding box center [351, 146] width 48 height 12
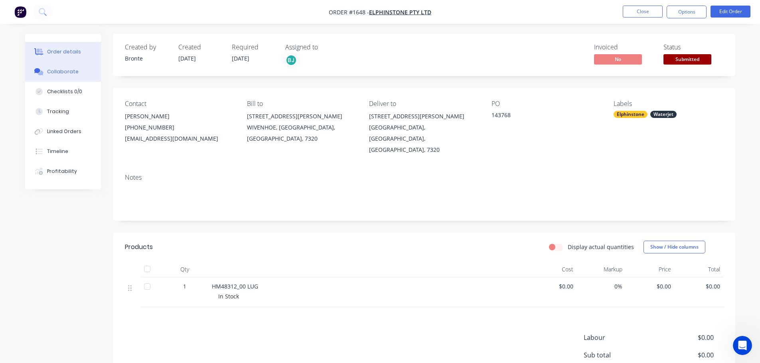
click at [55, 78] on button "Collaborate" at bounding box center [63, 72] width 76 height 20
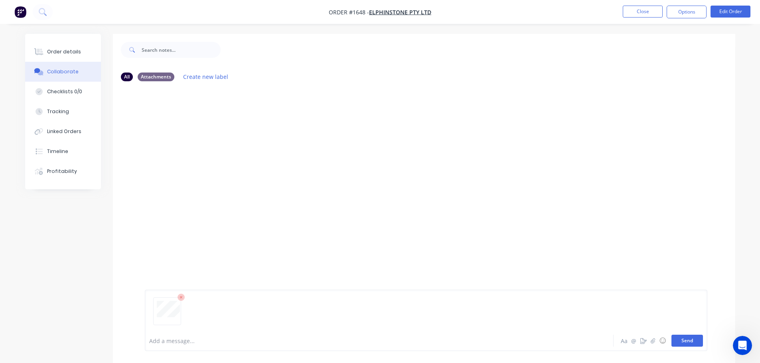
click at [692, 339] on button "Send" at bounding box center [687, 341] width 32 height 12
click at [77, 51] on div "Order details" at bounding box center [64, 51] width 34 height 7
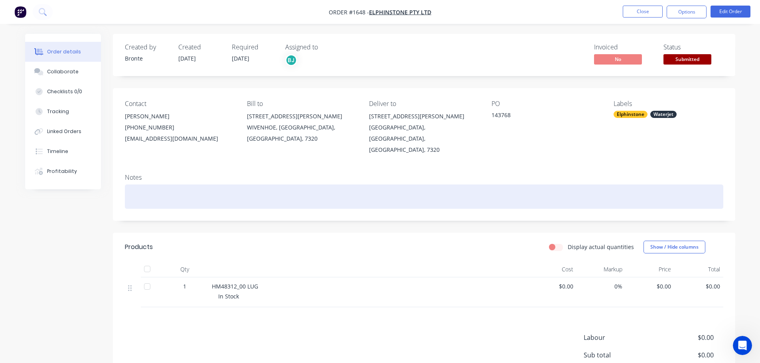
click at [157, 185] on div at bounding box center [424, 197] width 598 height 24
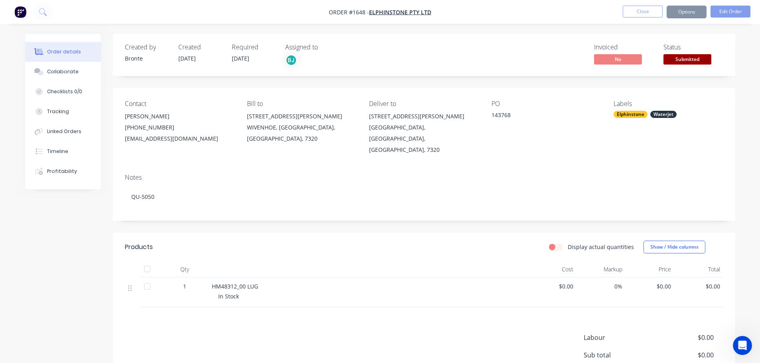
click at [40, 234] on div "Created by Bronte Created [DATE] Required [DATE] Assigned to BJ Invoiced No Sta…" at bounding box center [380, 242] width 710 height 416
click at [689, 58] on span "Submitted" at bounding box center [687, 59] width 48 height 10
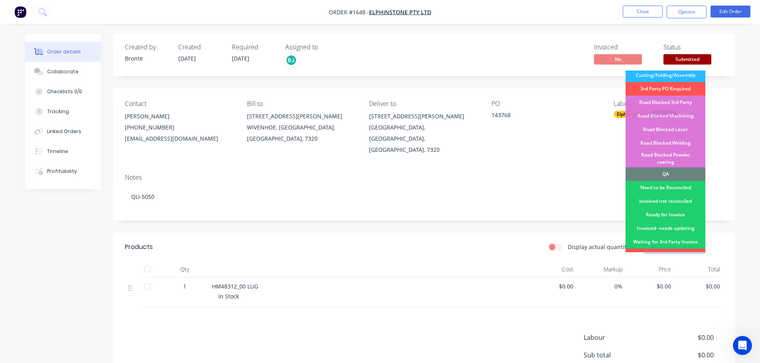
scroll to position [199, 0]
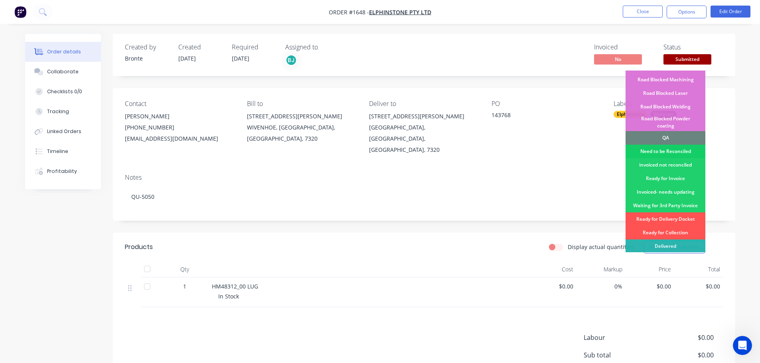
click at [680, 145] on div "Need to be Reconciled" at bounding box center [665, 152] width 80 height 14
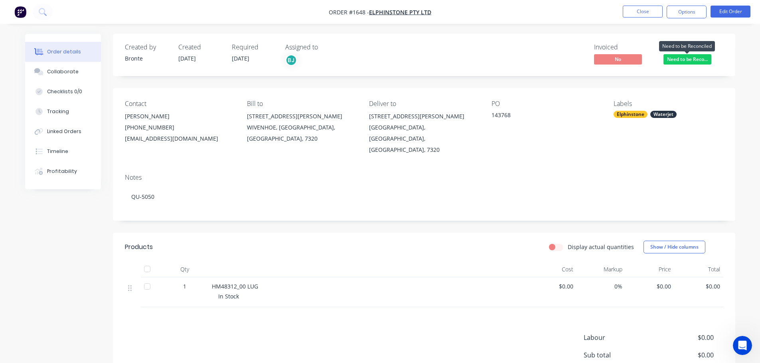
click at [686, 60] on span "Need to be Reco..." at bounding box center [687, 59] width 48 height 10
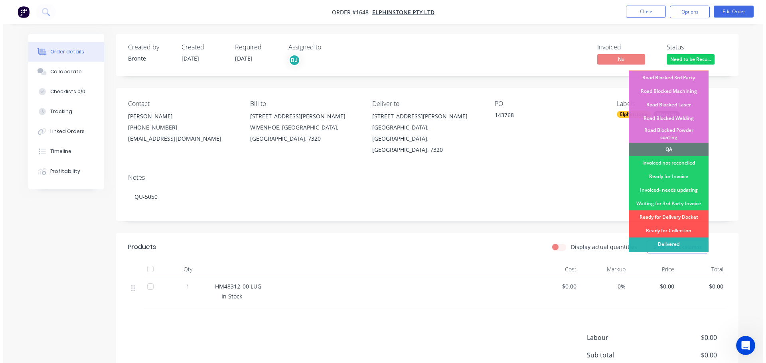
scroll to position [202, 0]
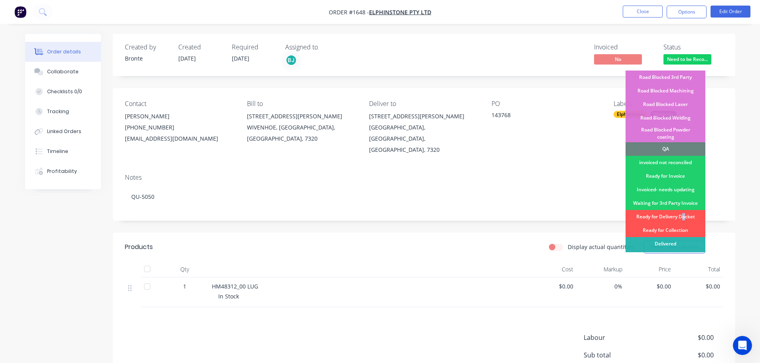
click at [684, 210] on div "Ready for Delivery Docket" at bounding box center [665, 217] width 80 height 14
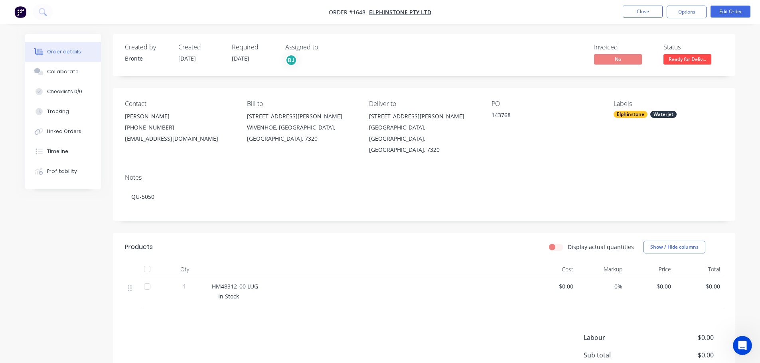
drag, startPoint x: 689, startPoint y: 13, endPoint x: 687, endPoint y: 20, distance: 7.5
click at [689, 12] on button "Options" at bounding box center [686, 12] width 40 height 13
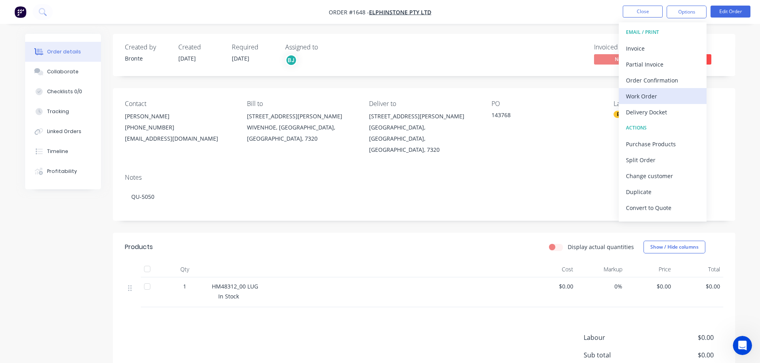
click at [664, 98] on div "Work Order" at bounding box center [662, 97] width 73 height 12
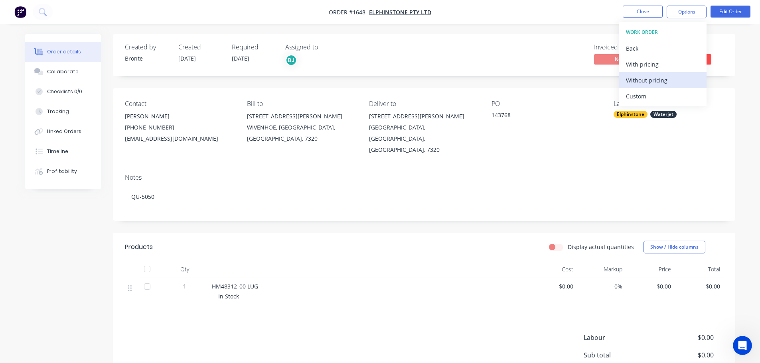
click at [666, 78] on div "Without pricing" at bounding box center [662, 81] width 73 height 12
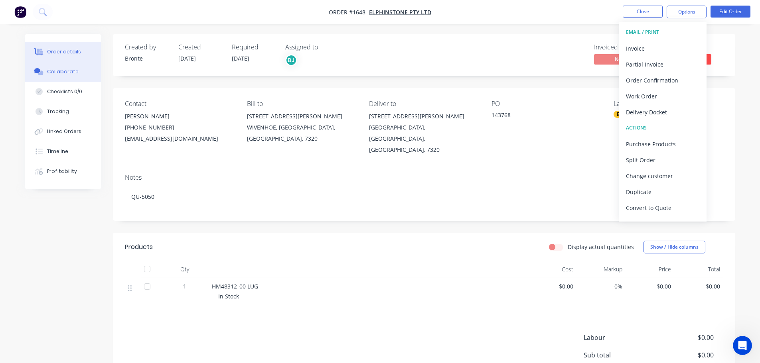
click at [79, 73] on button "Collaborate" at bounding box center [63, 72] width 76 height 20
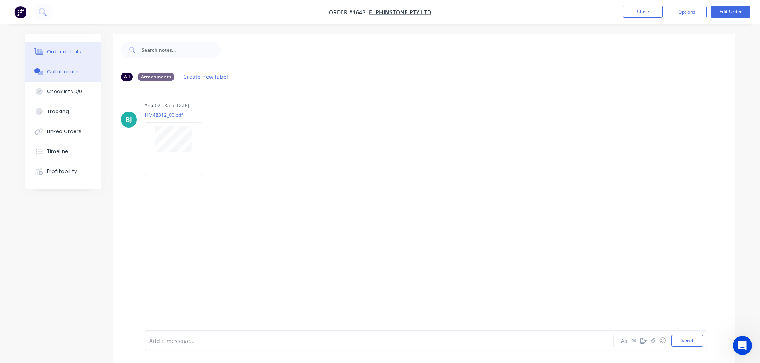
click at [61, 53] on div "Order details" at bounding box center [64, 51] width 34 height 7
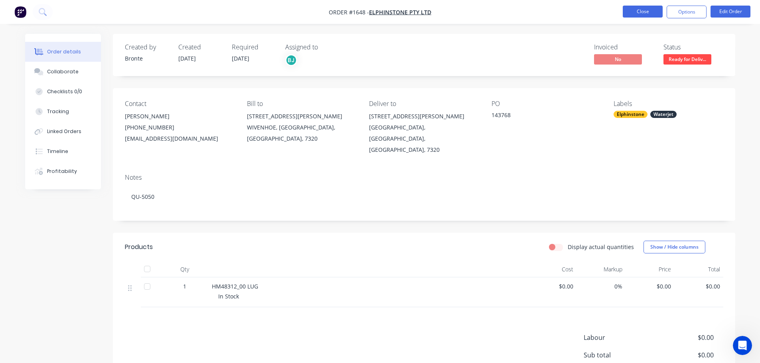
click at [639, 12] on button "Close" at bounding box center [643, 12] width 40 height 12
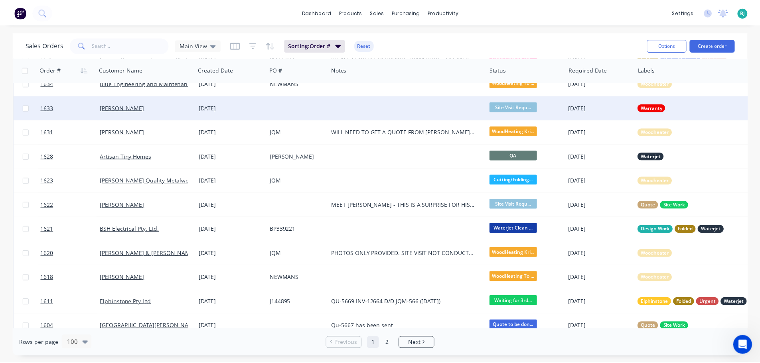
scroll to position [279, 0]
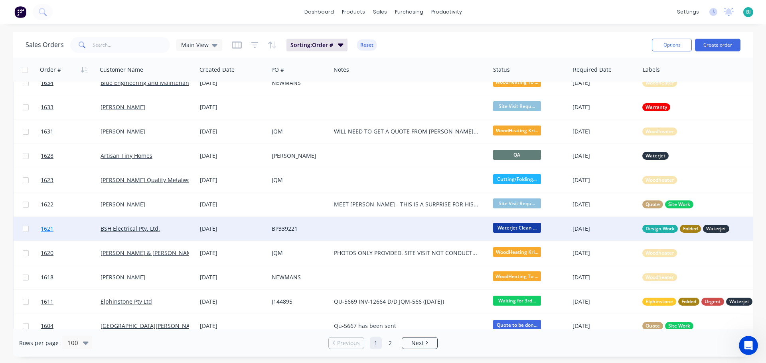
click at [76, 225] on link "1621" at bounding box center [71, 229] width 60 height 24
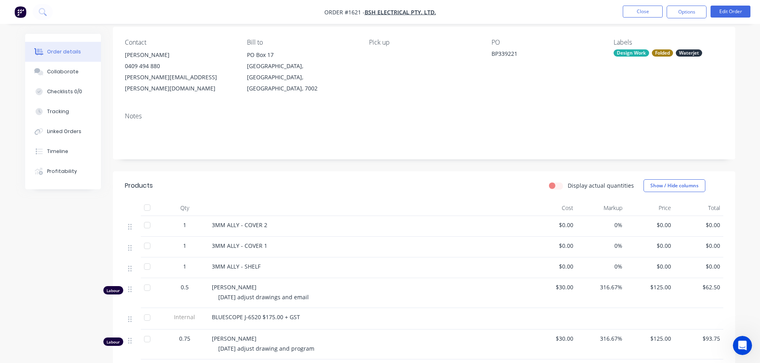
scroll to position [40, 0]
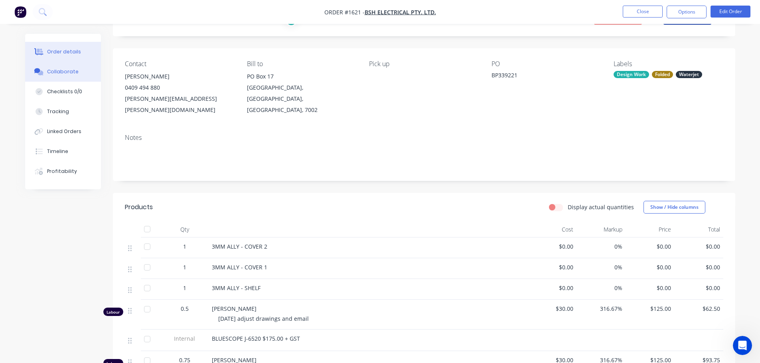
click at [69, 72] on div "Collaborate" at bounding box center [63, 71] width 32 height 7
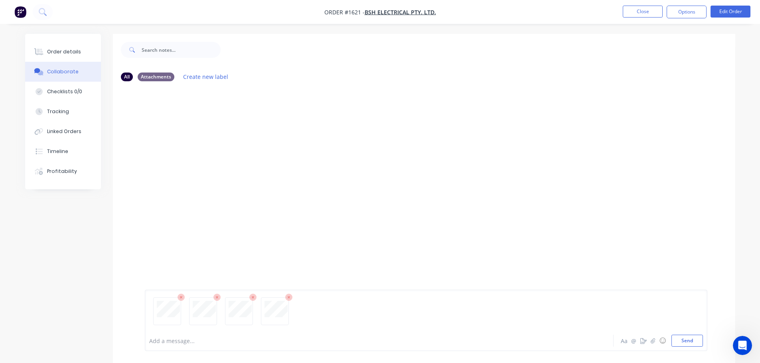
drag, startPoint x: 685, startPoint y: 337, endPoint x: 700, endPoint y: 329, distance: 17.2
click at [685, 337] on button "Send" at bounding box center [687, 341] width 32 height 12
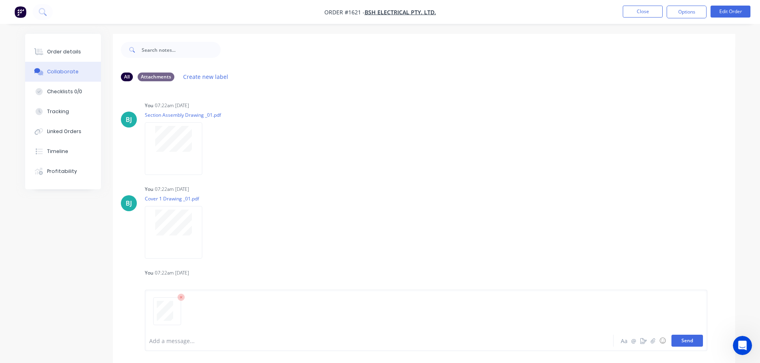
drag, startPoint x: 690, startPoint y: 344, endPoint x: 685, endPoint y: 344, distance: 5.2
click at [690, 344] on button "Send" at bounding box center [687, 341] width 32 height 12
click at [631, 16] on button "Close" at bounding box center [643, 12] width 40 height 12
